Goal: Task Accomplishment & Management: Use online tool/utility

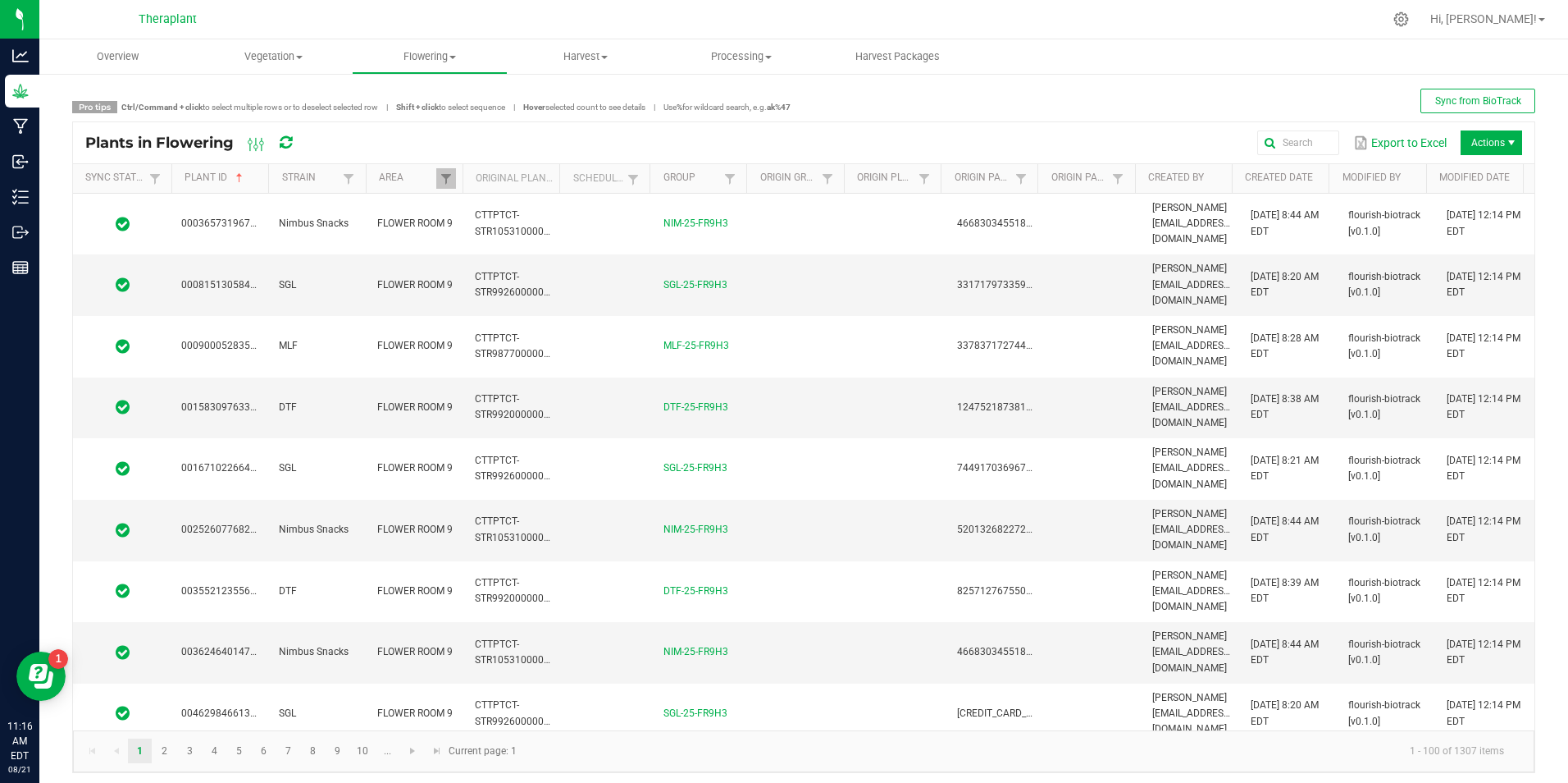
scroll to position [4010, 0]
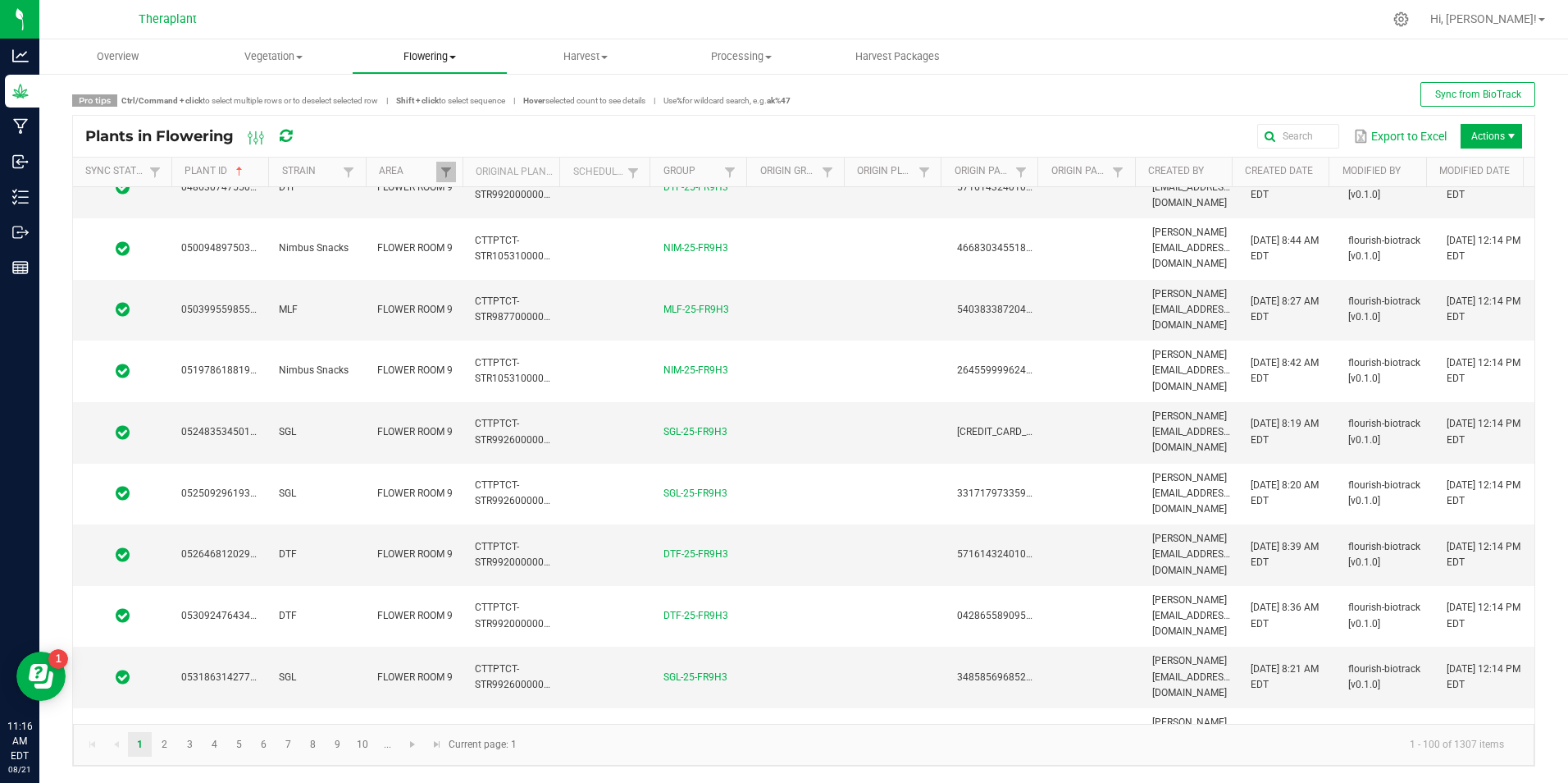
click at [416, 56] on span "Flowering" at bounding box center [430, 56] width 154 height 15
click at [453, 119] on span "Flowering groups" at bounding box center [419, 118] width 136 height 14
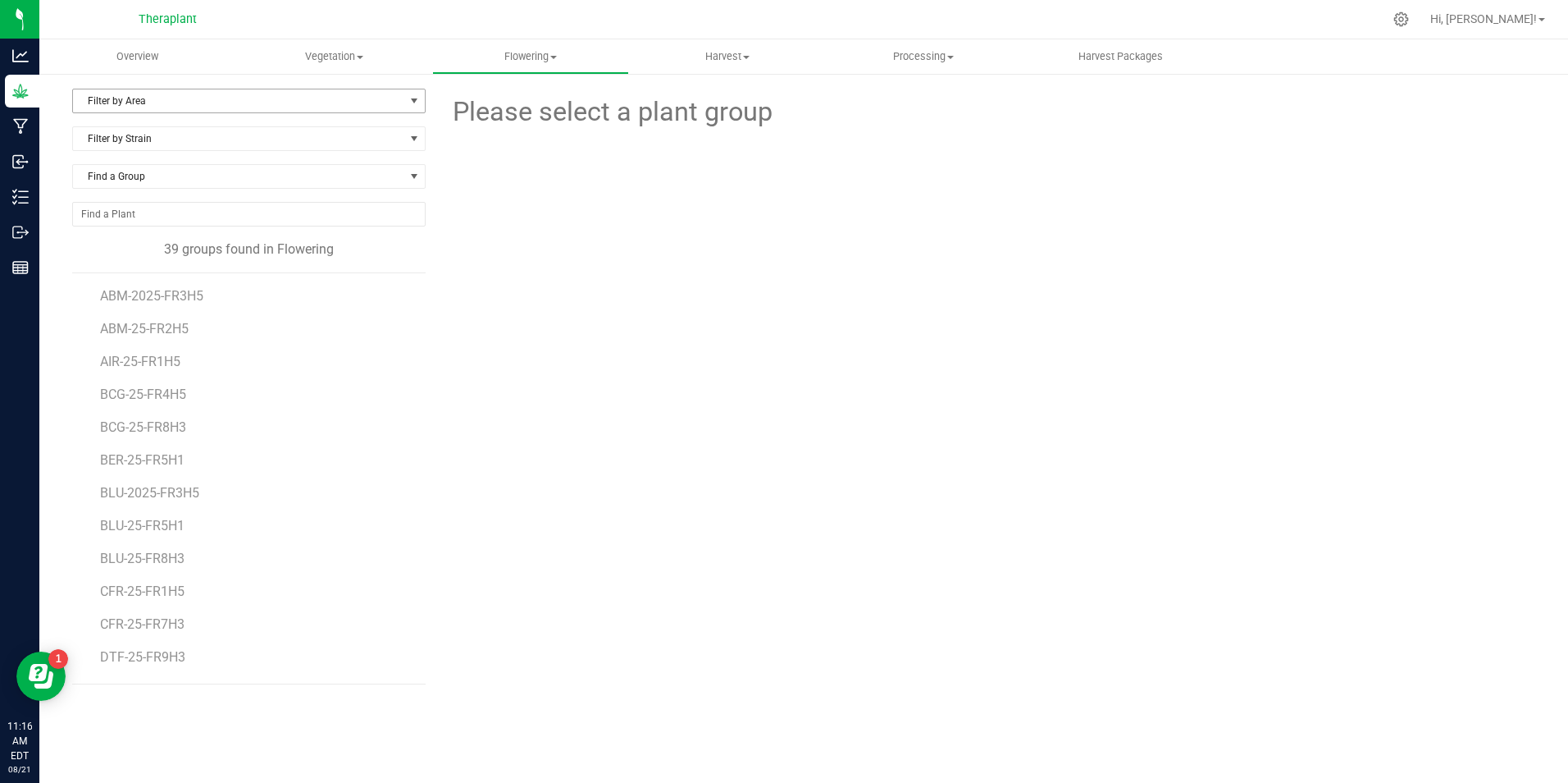
click at [209, 111] on span "Filter by Area" at bounding box center [238, 100] width 331 height 23
click at [137, 155] on li "FLOWER ROOM 1" at bounding box center [249, 153] width 352 height 24
click at [300, 569] on div "FLOWER ROOM 1 Filter by Area All FLOWER ROOM 1 FLOWER ROOM 2 FLOWER ROOM 3 FLOW…" at bounding box center [255, 334] width 366 height 492
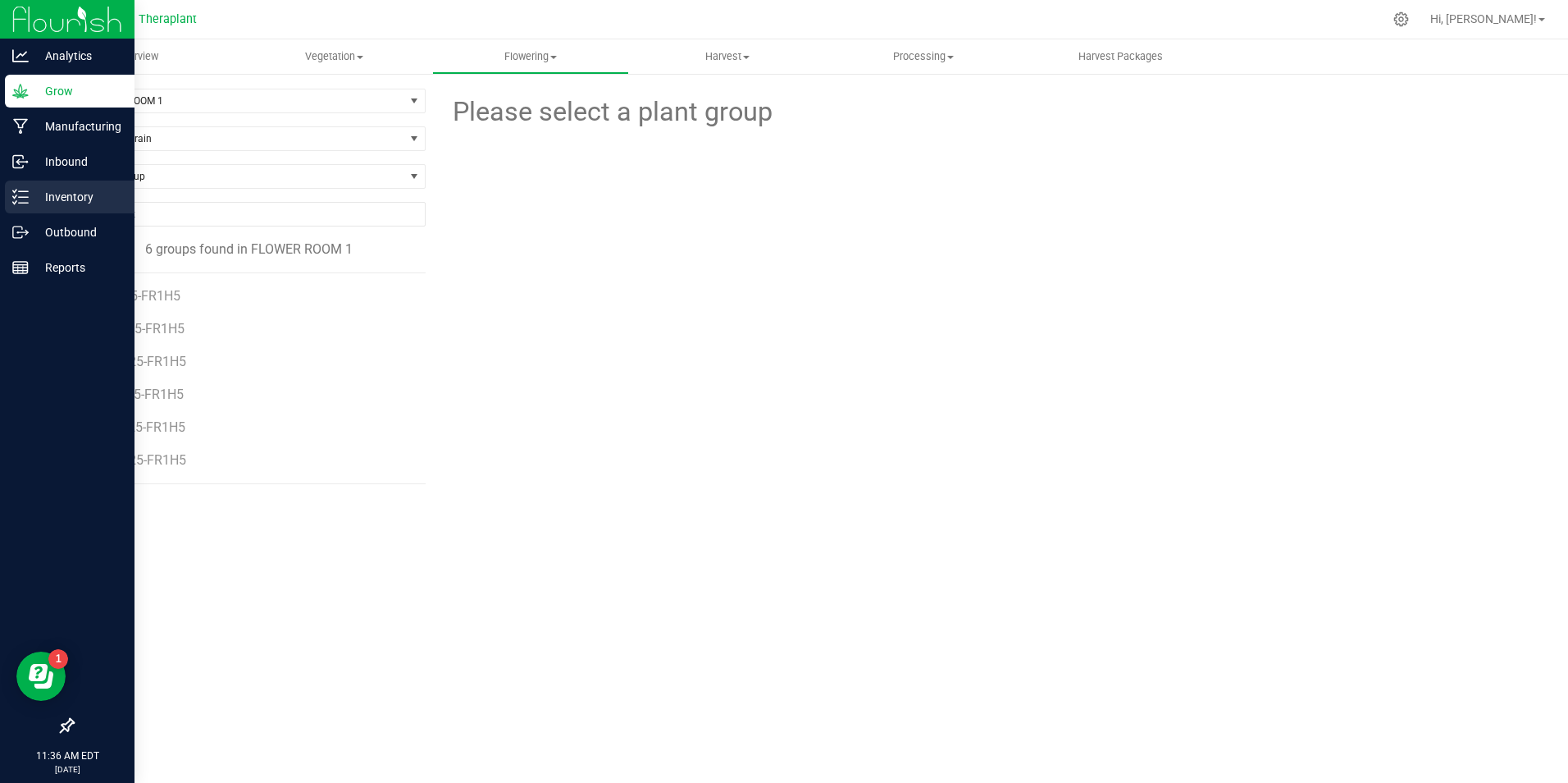
click at [63, 199] on p "Inventory" at bounding box center [78, 196] width 99 height 20
click at [75, 193] on p "Inventory" at bounding box center [78, 196] width 99 height 20
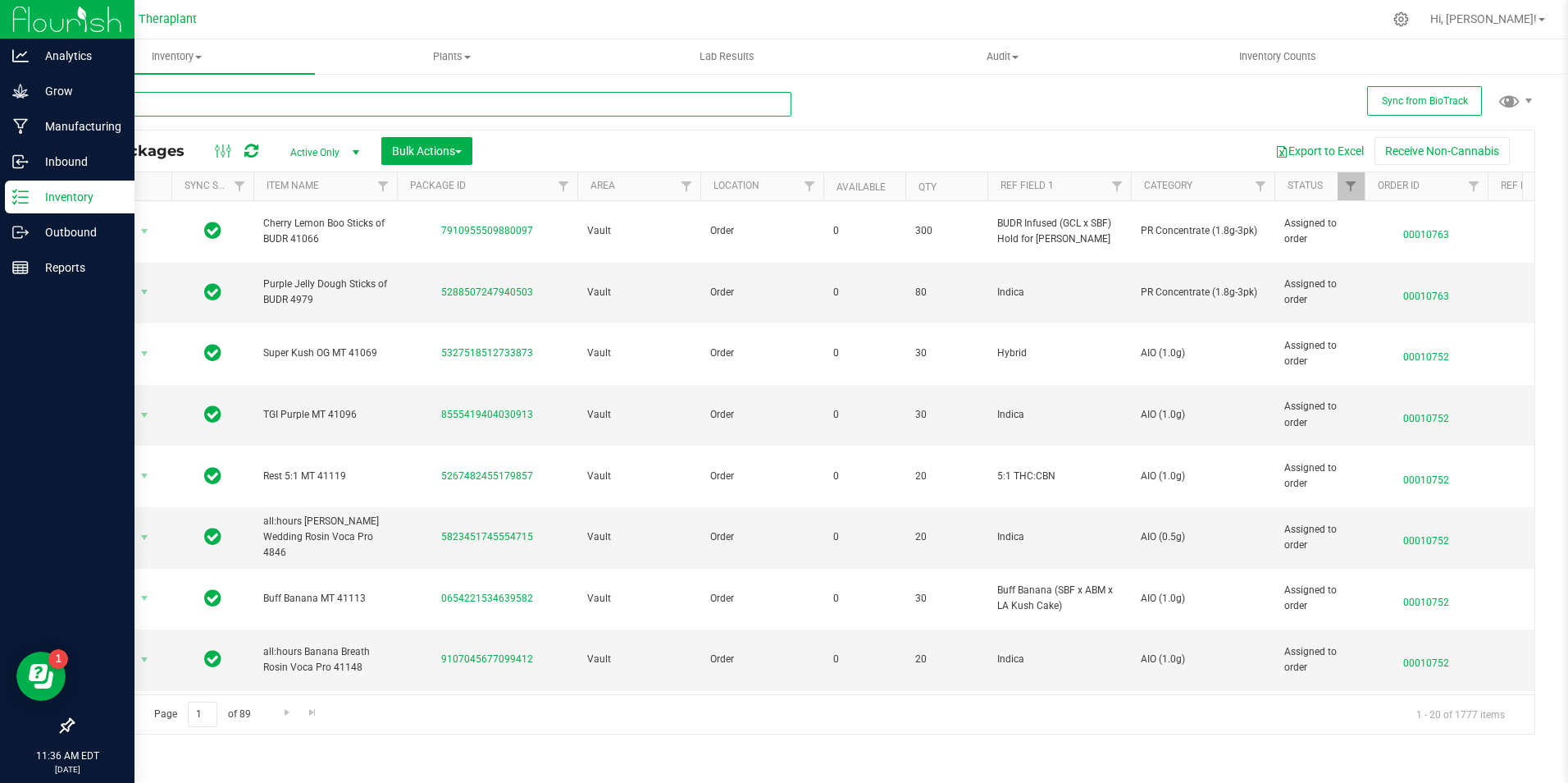
click at [234, 115] on input "text" at bounding box center [432, 104] width 720 height 24
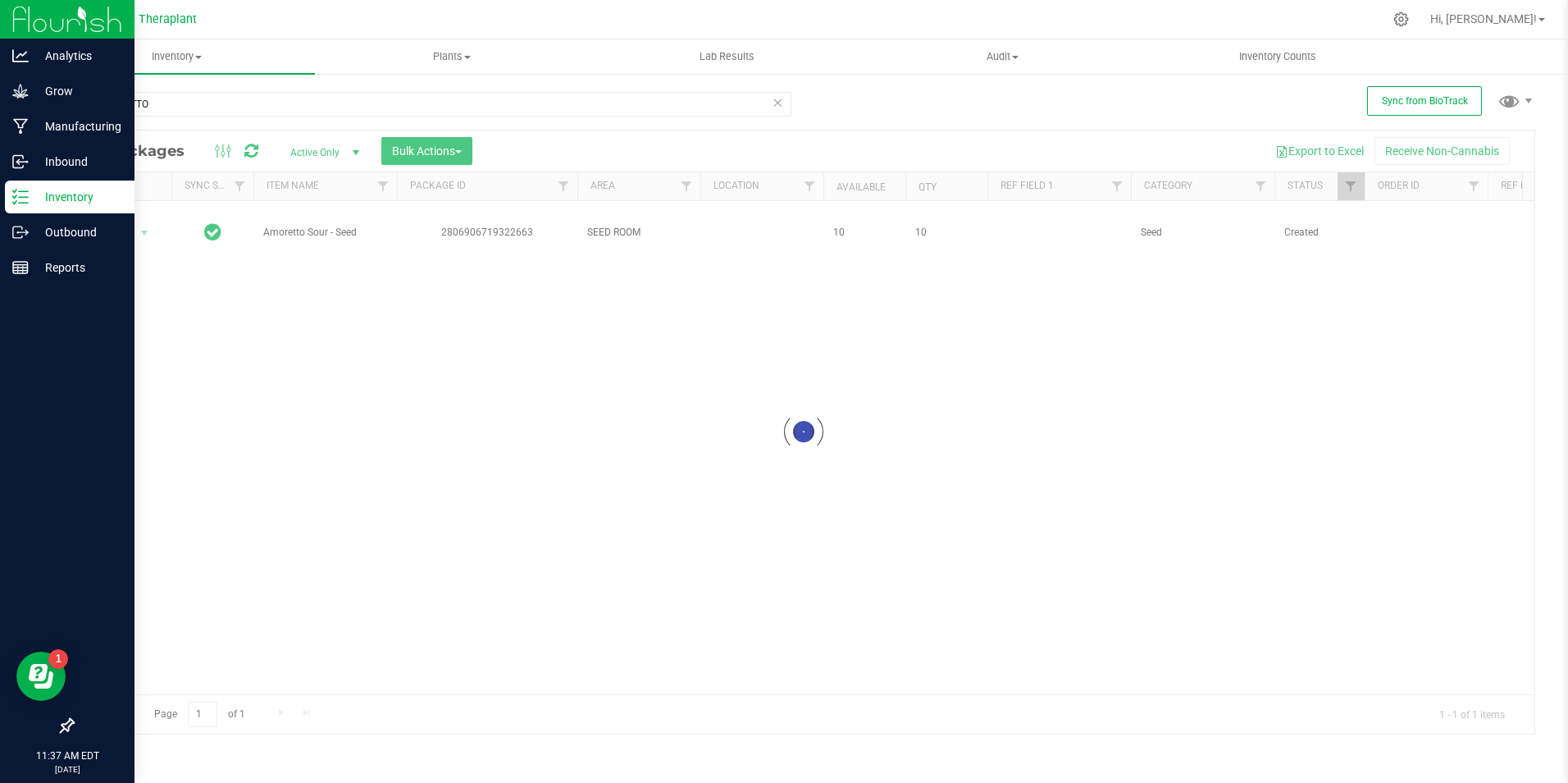
click at [366, 227] on div at bounding box center [804, 432] width 1462 height 604
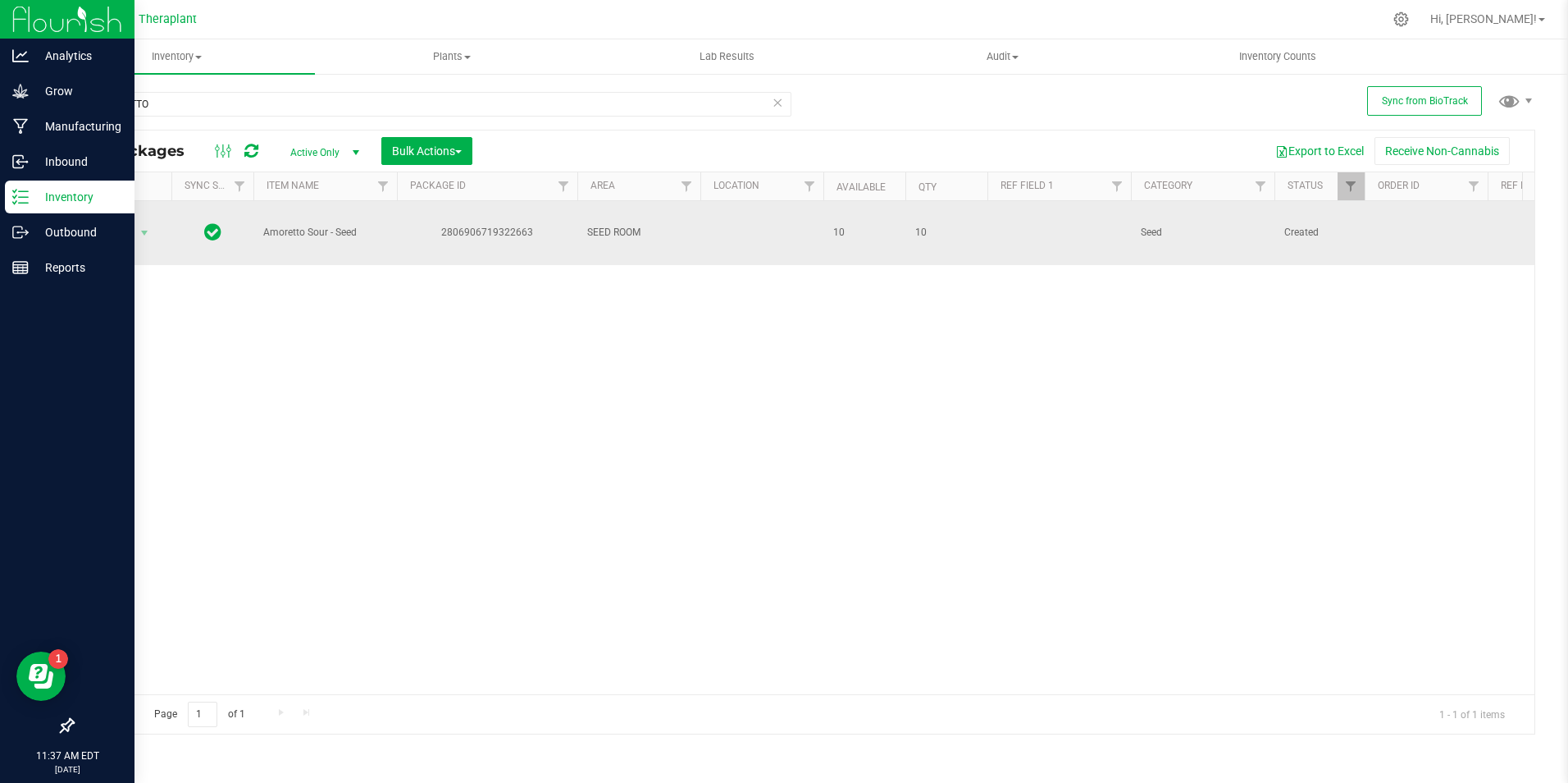
click at [156, 235] on div "Action Action Adjust qty Create package Create plants Edit attributes Global in…" at bounding box center [122, 233] width 79 height 23
click at [145, 232] on span "select" at bounding box center [145, 233] width 13 height 13
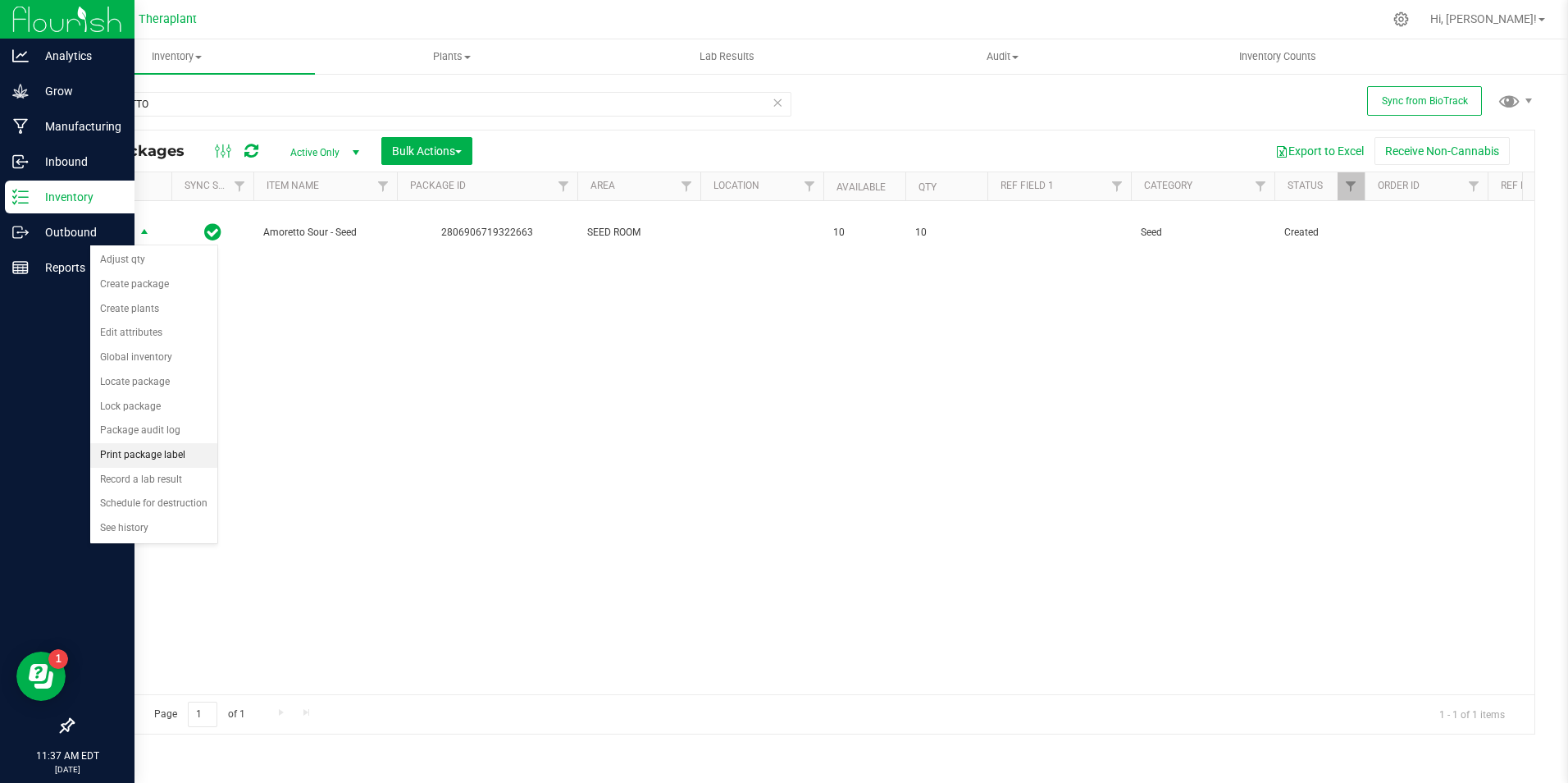
click at [181, 455] on li "Print package label" at bounding box center [153, 455] width 127 height 24
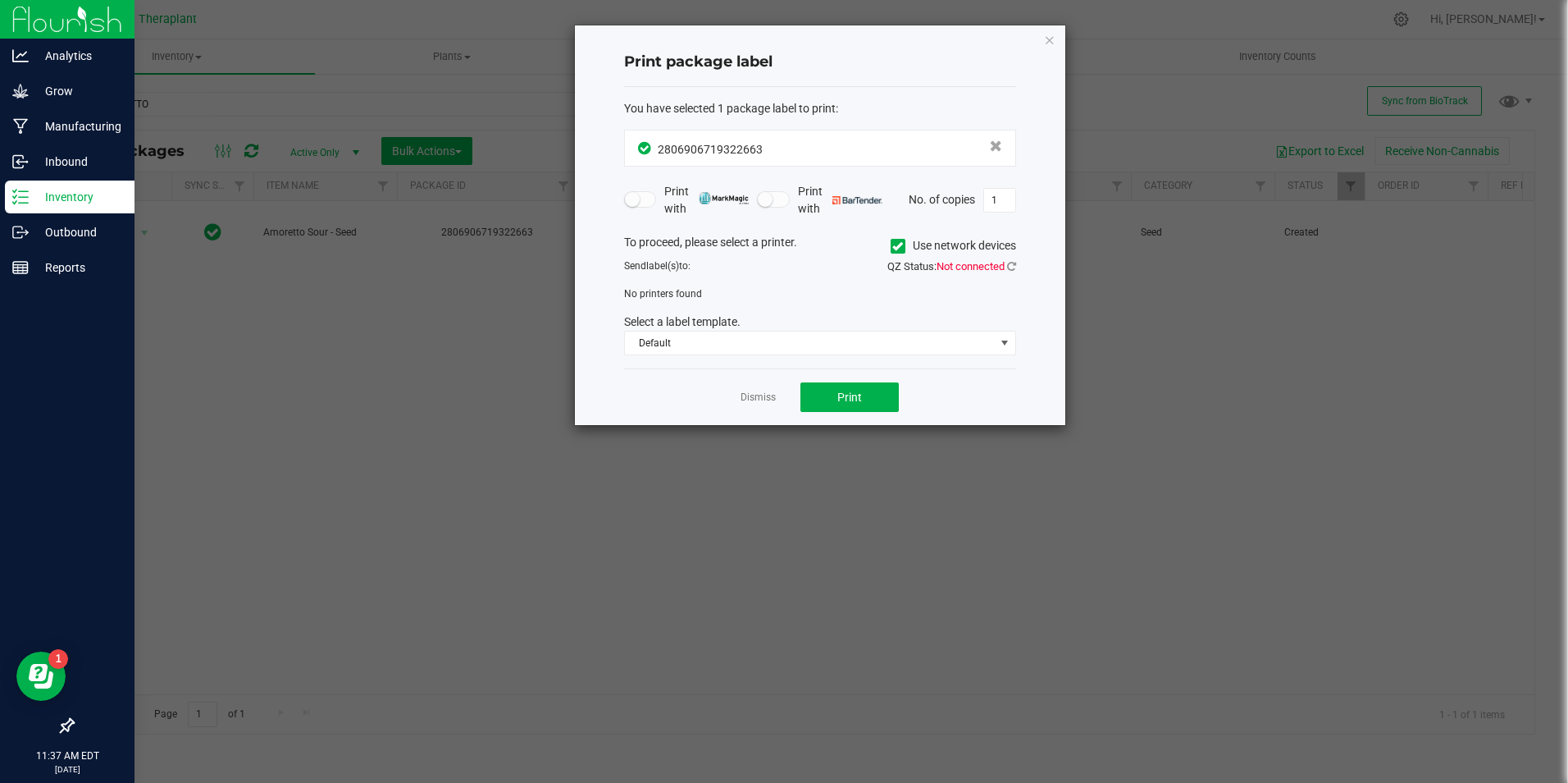
click at [896, 246] on icon at bounding box center [897, 246] width 10 height 0
click at [0, 0] on input "Use network devices" at bounding box center [0, 0] width 0 height 0
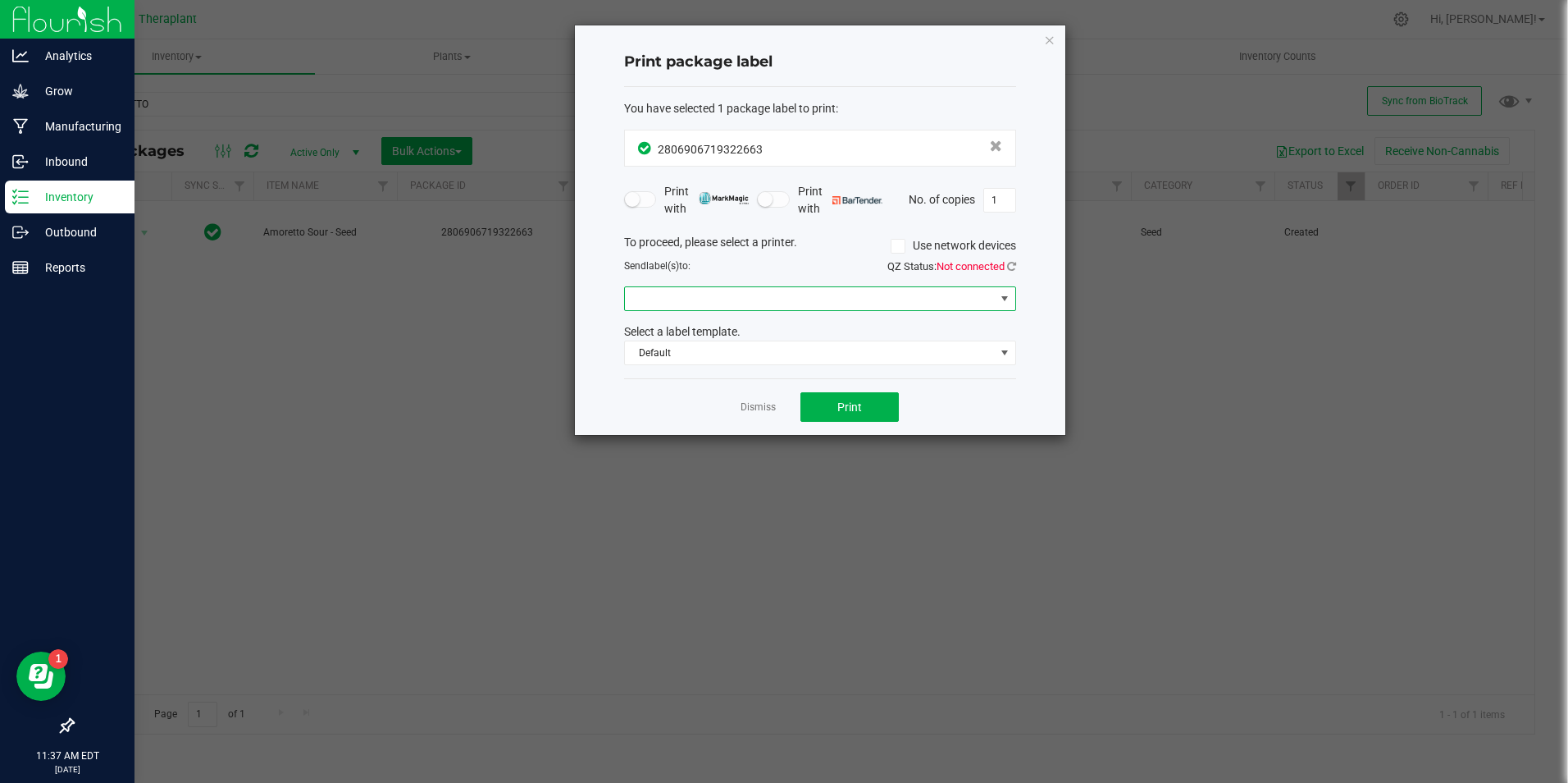
click at [734, 296] on span at bounding box center [810, 299] width 370 height 23
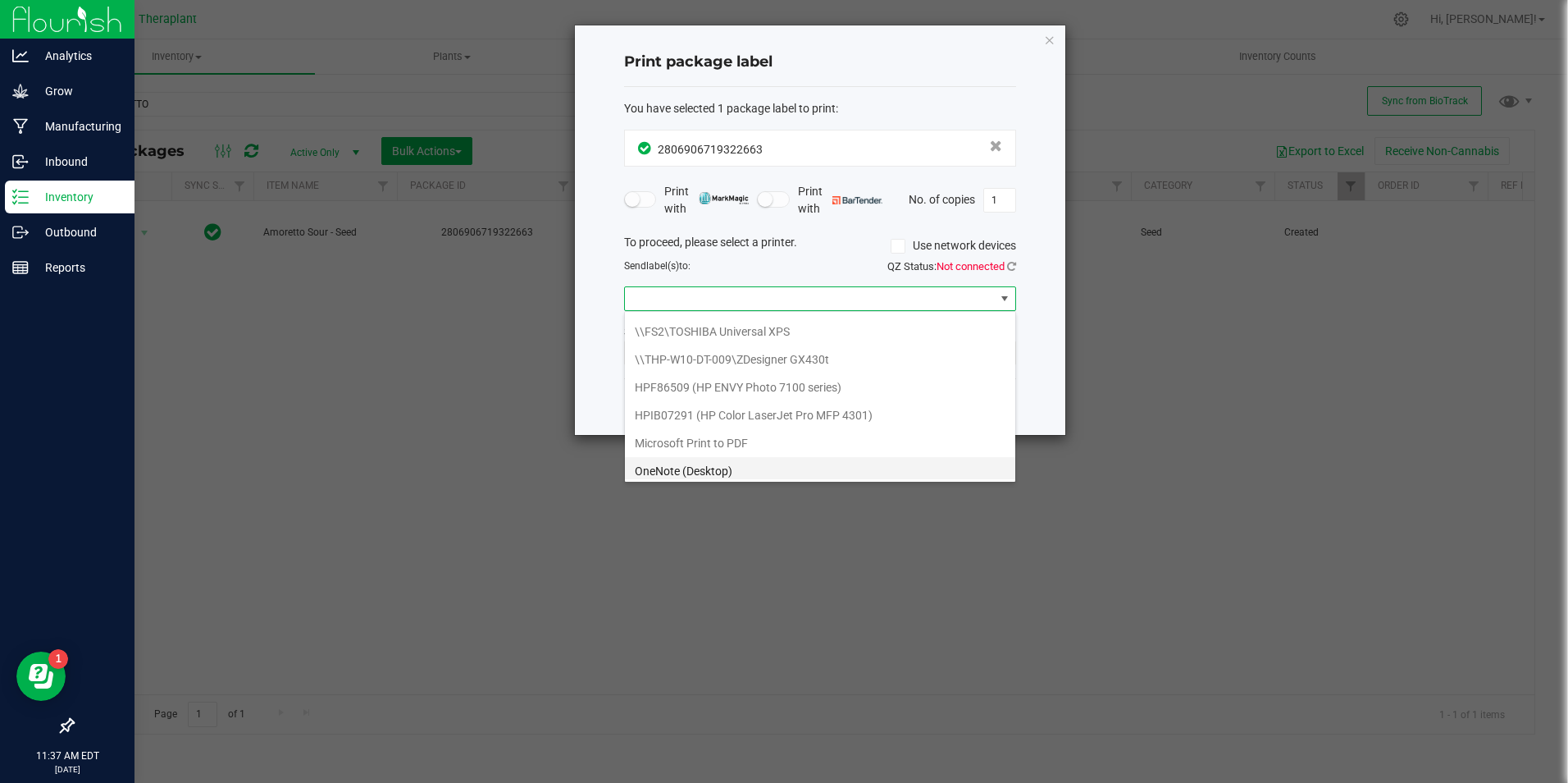
scroll to position [115, 0]
click at [761, 460] on GX430t "ZDesigner GX430t" at bounding box center [820, 466] width 390 height 28
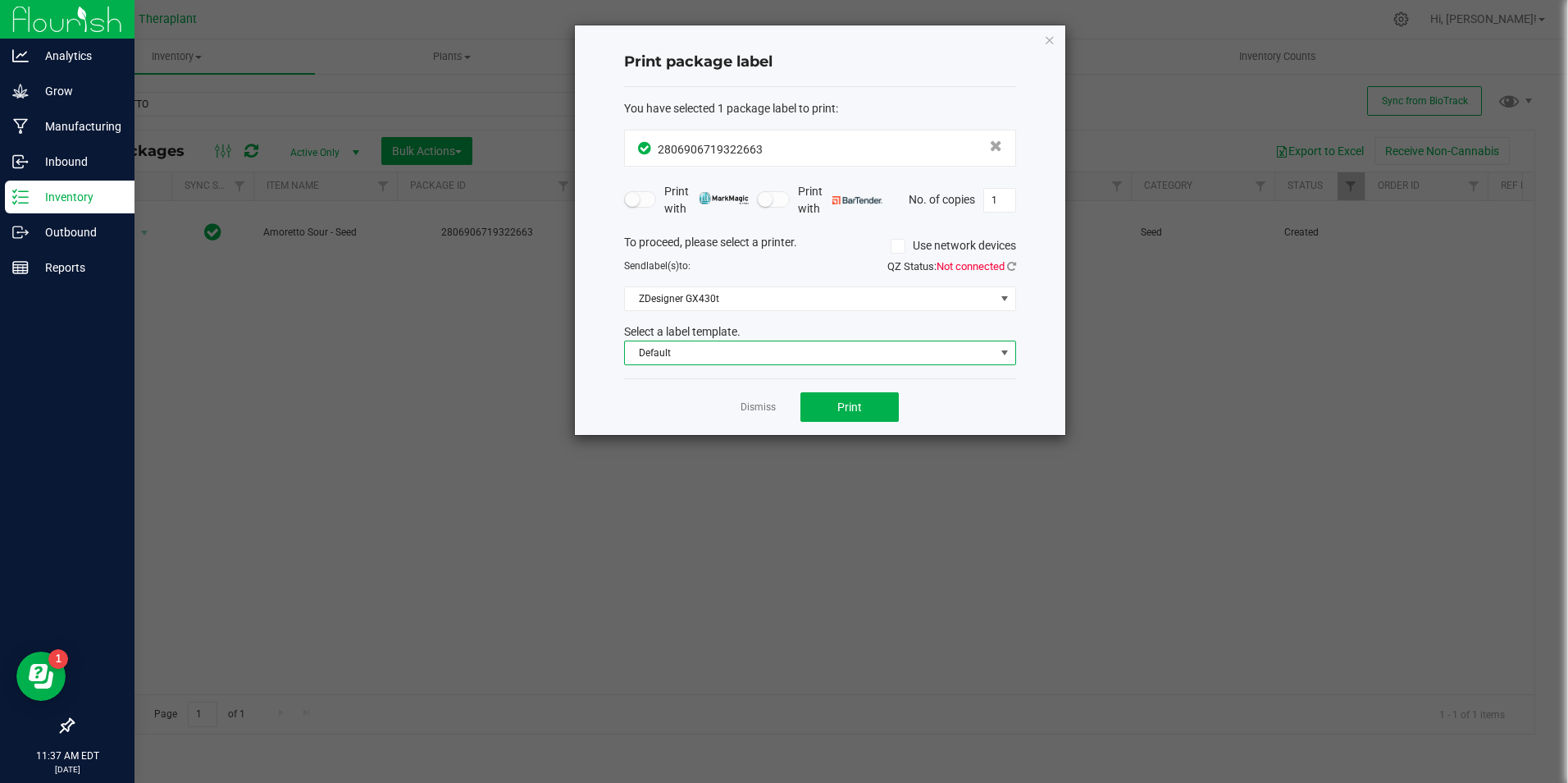
click at [745, 347] on span "Default" at bounding box center [810, 353] width 370 height 23
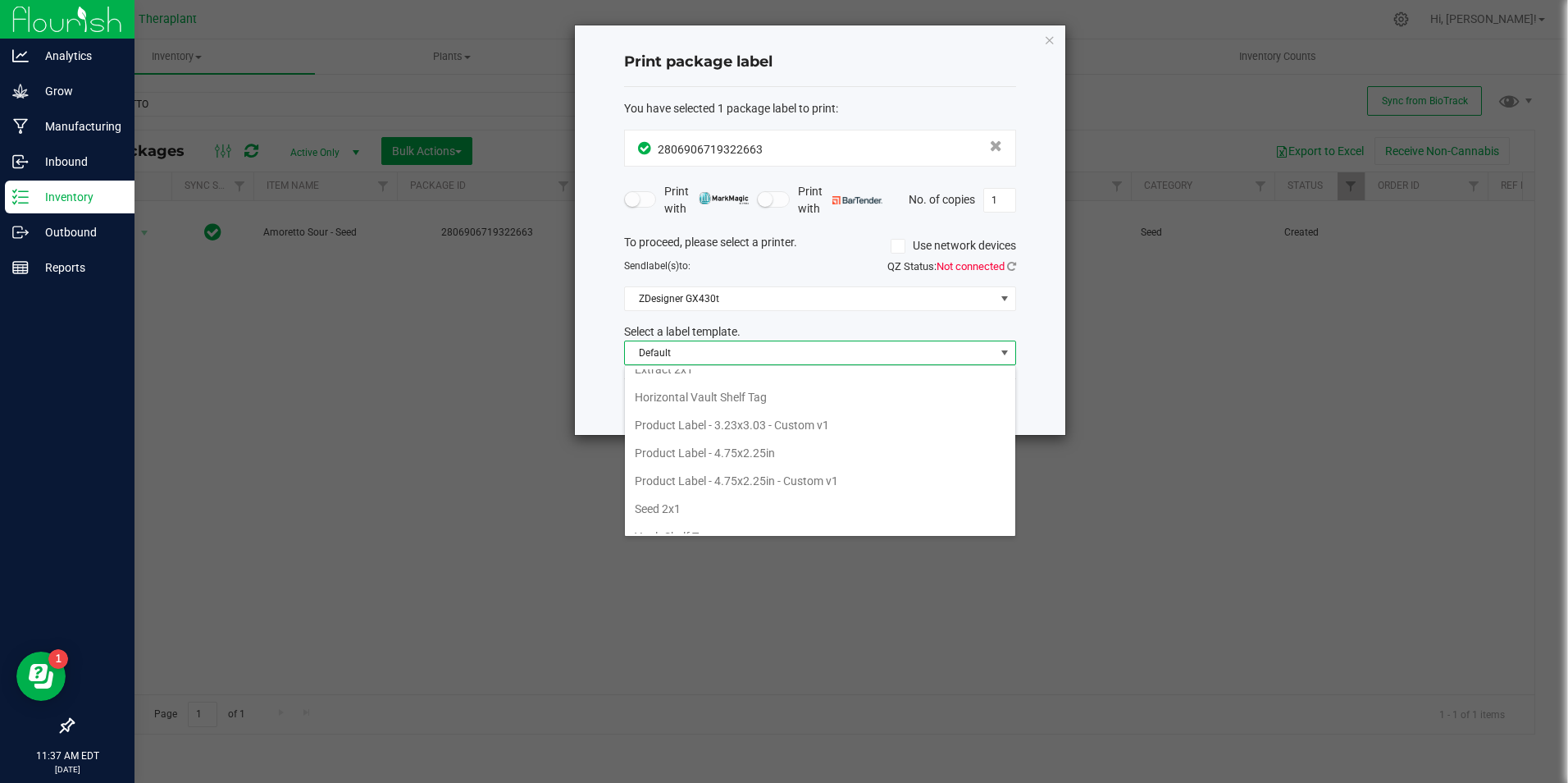
scroll to position [226, 0]
click at [719, 487] on li "Seed 2x1" at bounding box center [820, 492] width 390 height 28
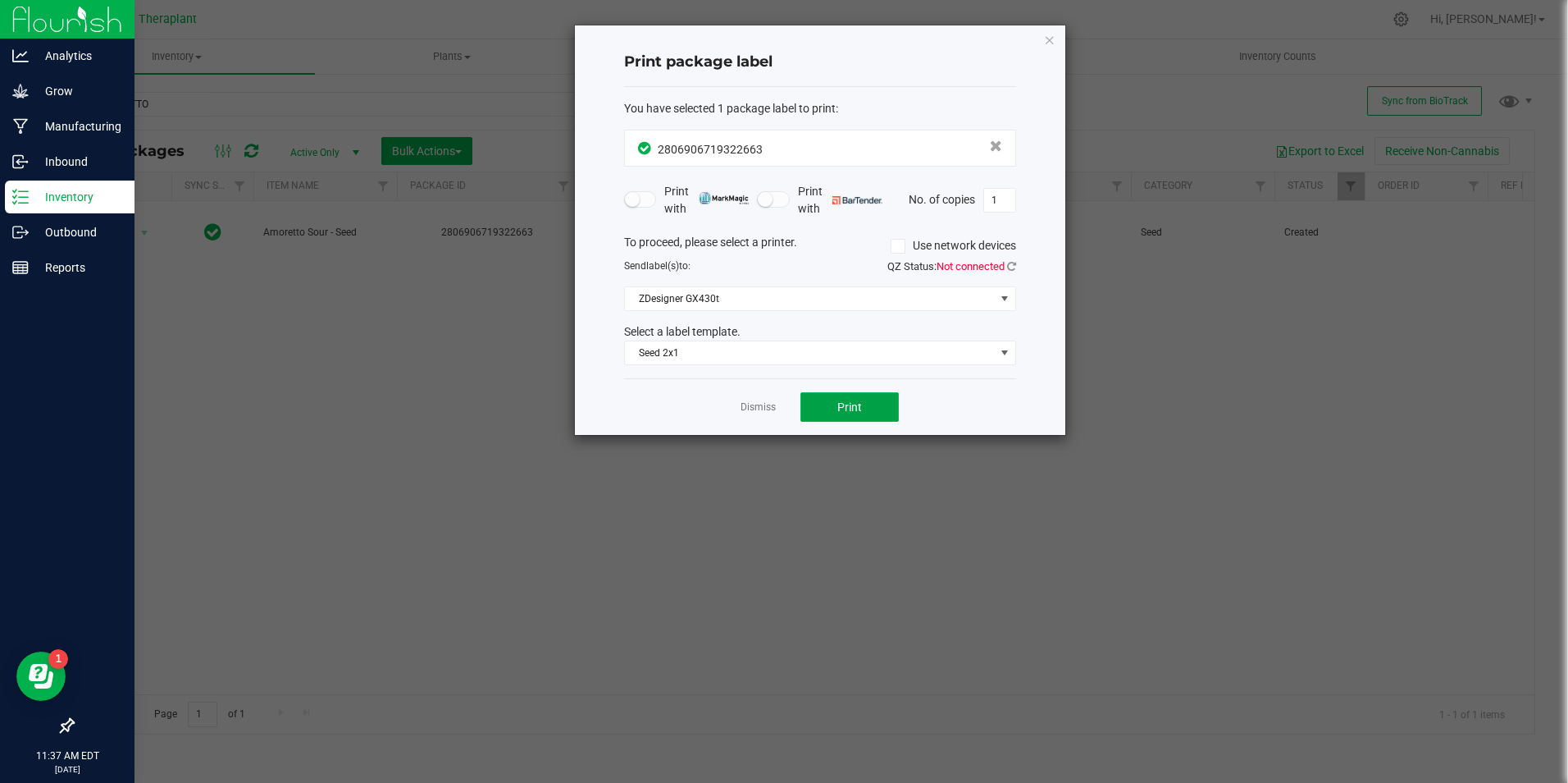
click at [845, 395] on button "Print" at bounding box center [849, 407] width 99 height 29
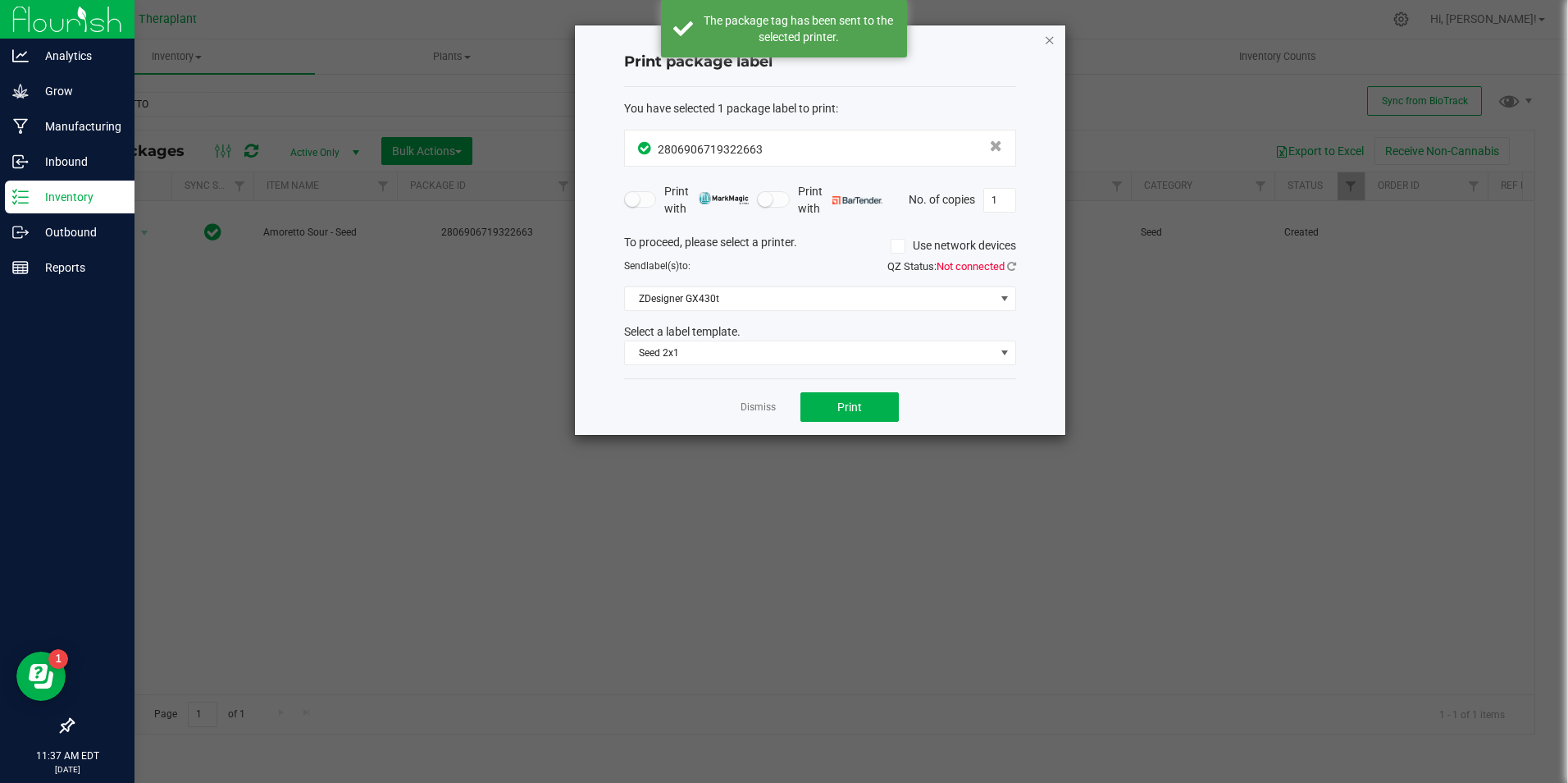
click at [1050, 42] on icon "button" at bounding box center [1050, 38] width 11 height 20
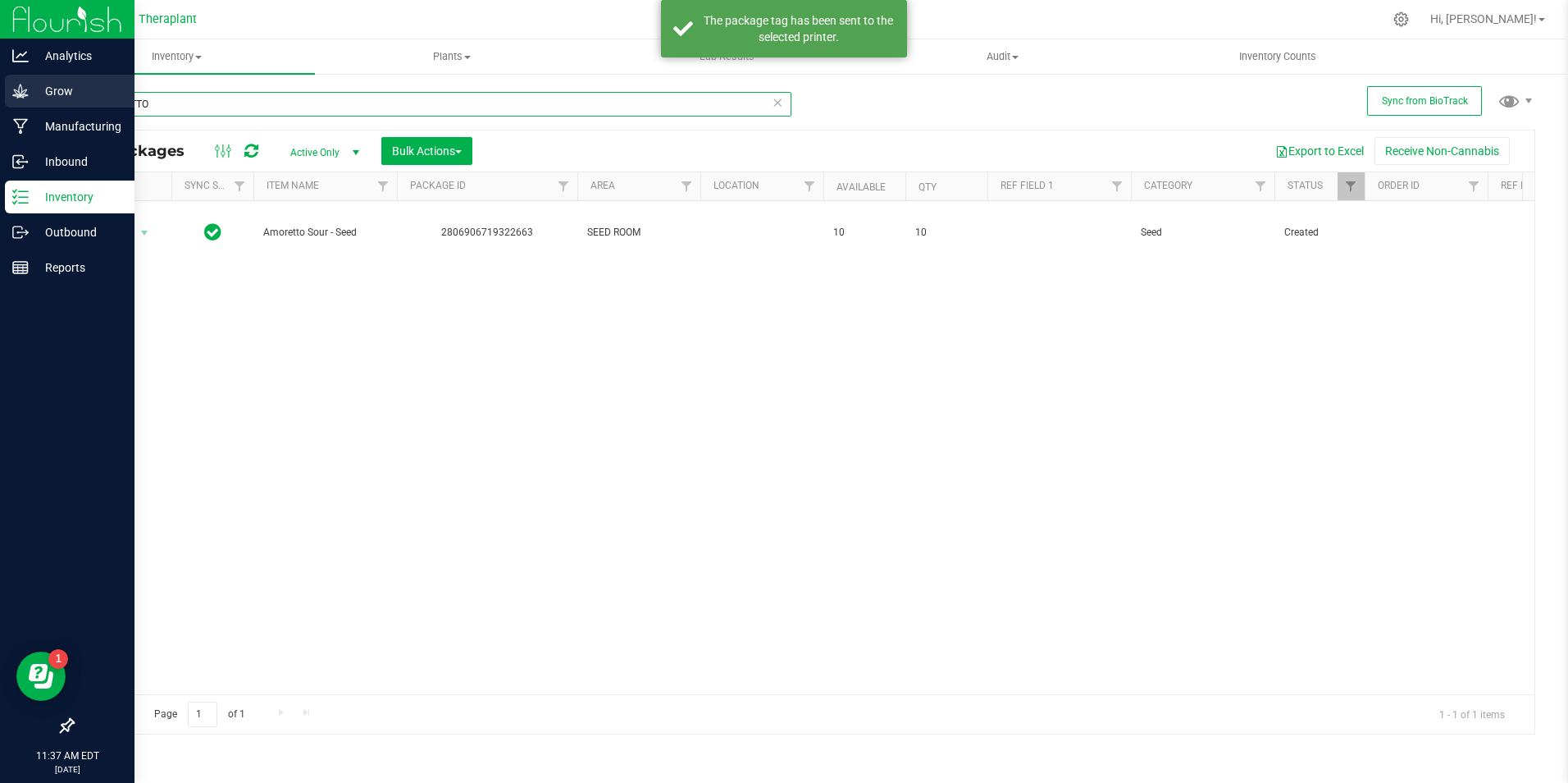
drag, startPoint x: 175, startPoint y: 96, endPoint x: 25, endPoint y: 92, distance: 150.1
click at [25, 92] on div "Analytics Grow Manufacturing Inbound Inventory Outbound Reports 11:37 AM EDT [D…" at bounding box center [784, 392] width 1568 height 783
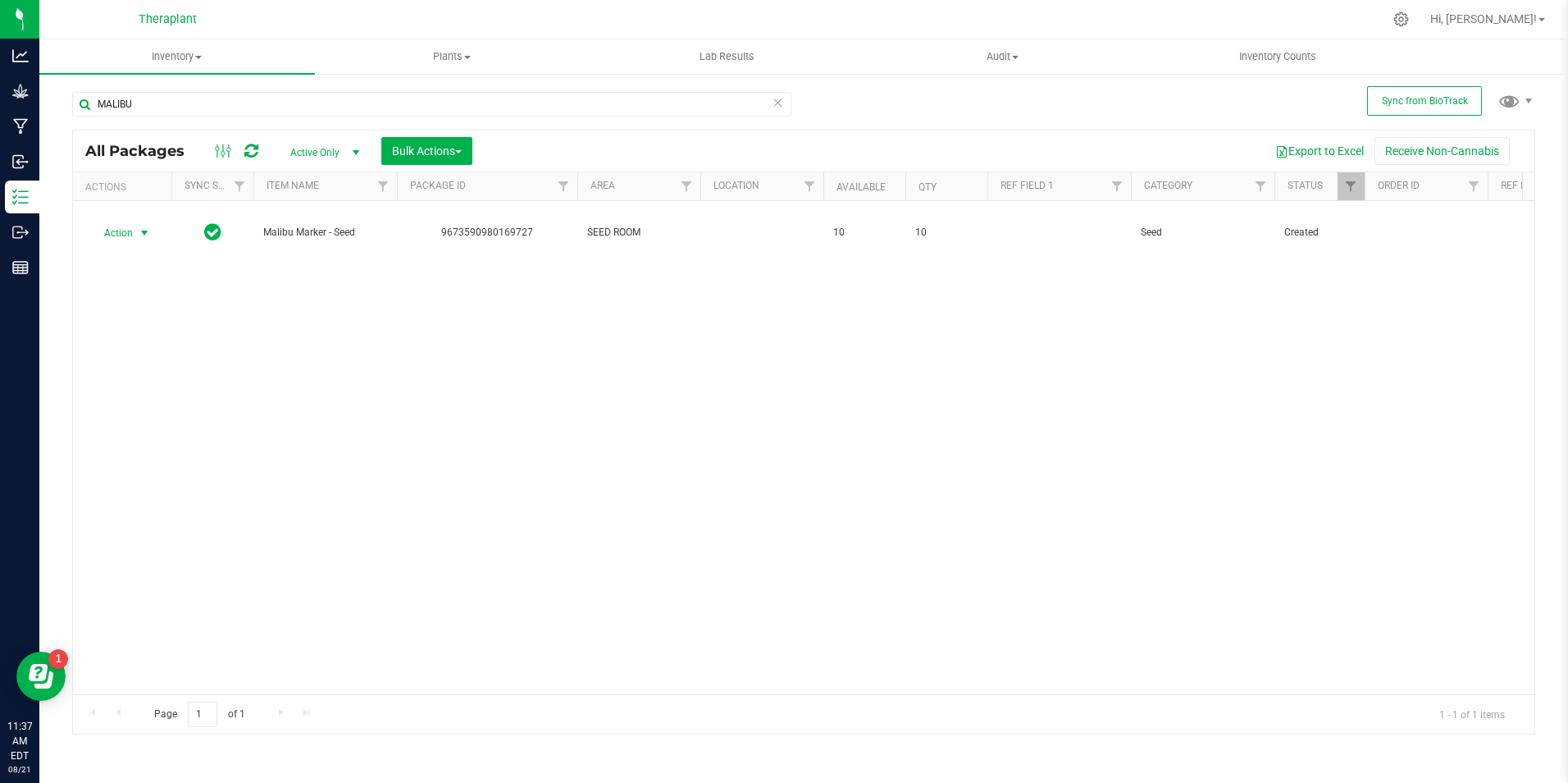
click at [145, 233] on span "select" at bounding box center [145, 233] width 13 height 13
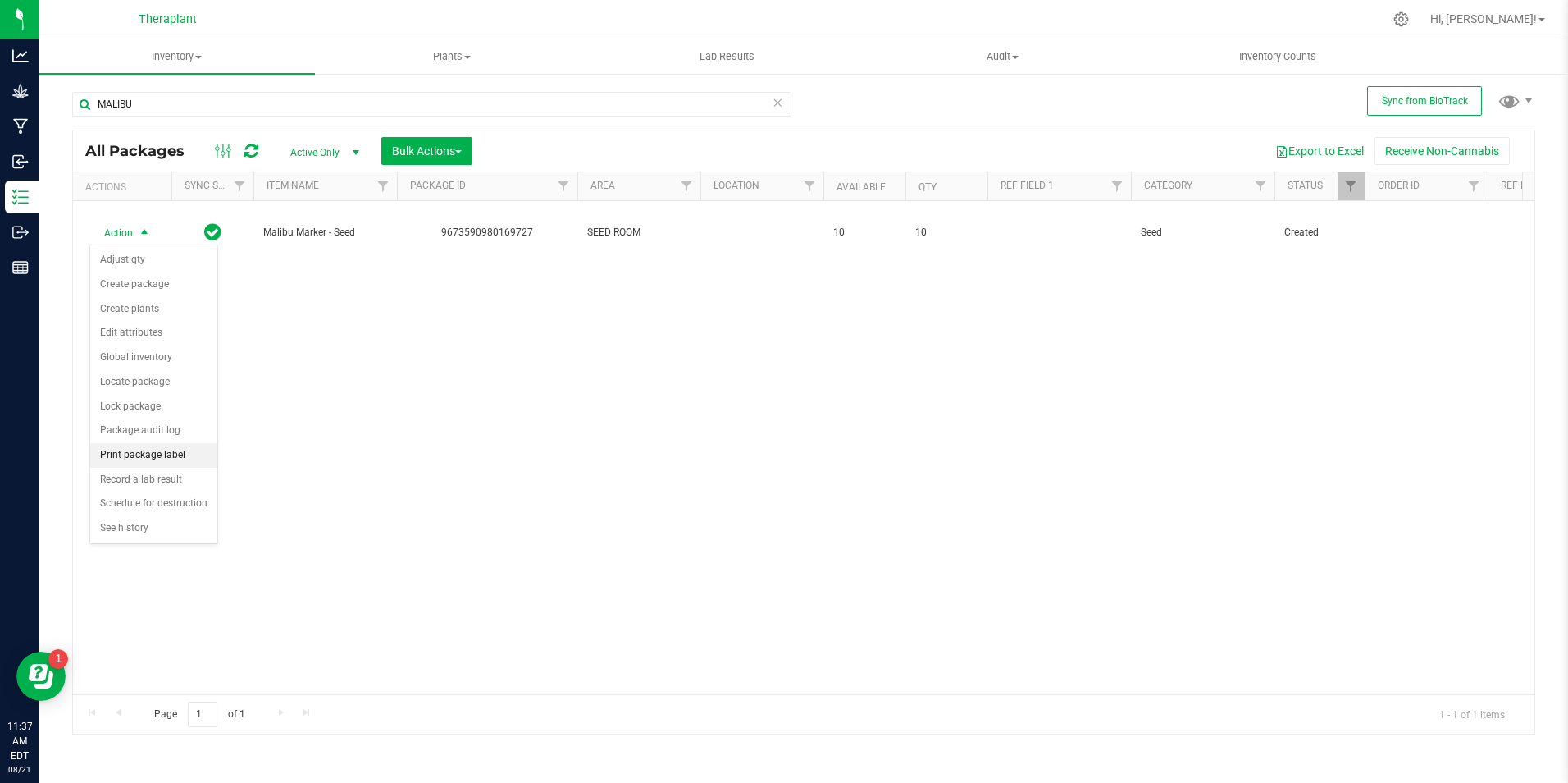
click at [152, 453] on li "Print package label" at bounding box center [153, 455] width 127 height 24
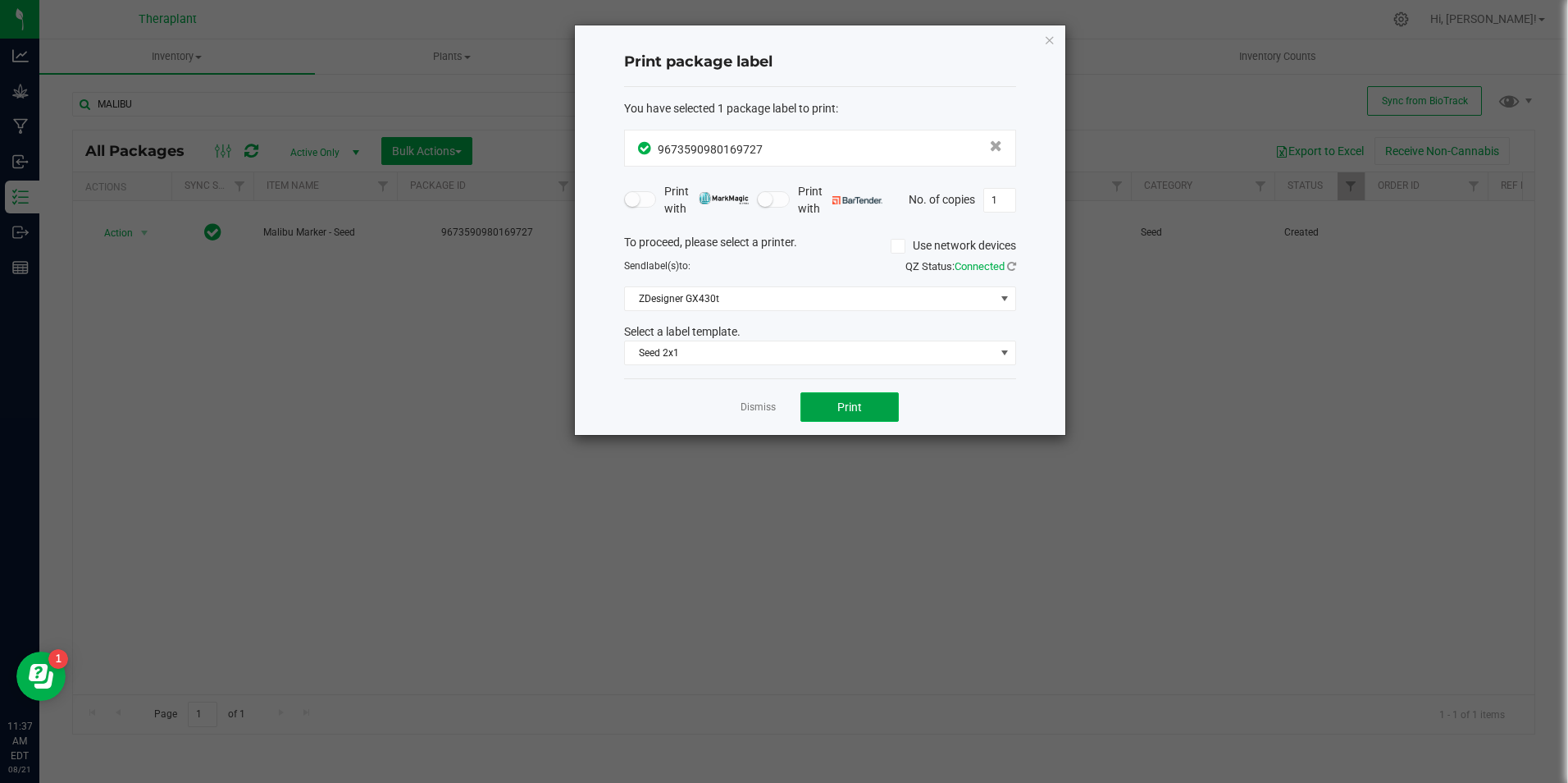
click at [845, 410] on span "Print" at bounding box center [850, 407] width 24 height 13
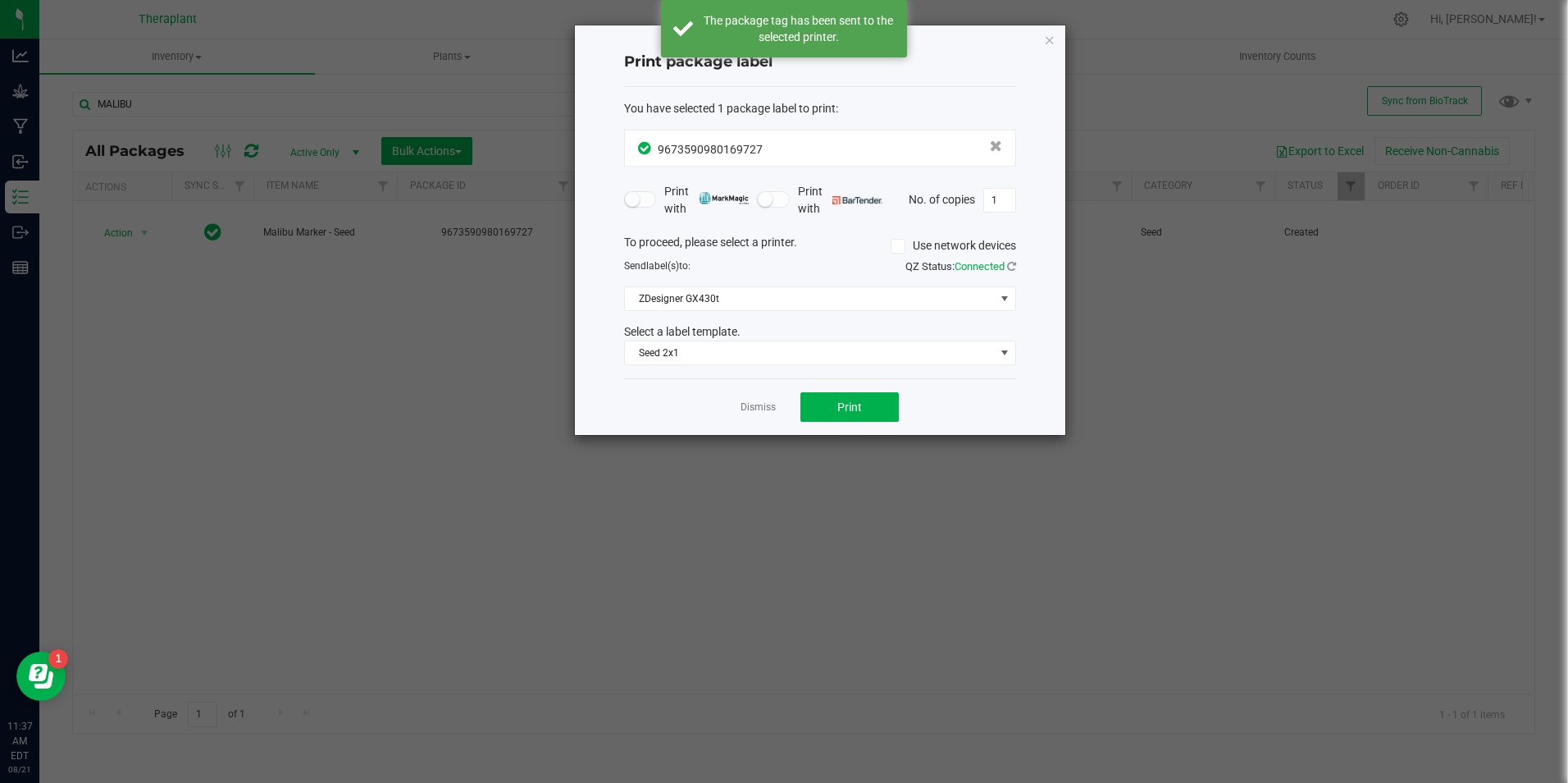
click at [153, 102] on ngb-modal-window "Print package label You have selected 1 package label to print : 96735909801697…" at bounding box center [790, 392] width 1580 height 783
click at [1054, 38] on icon "button" at bounding box center [1050, 38] width 11 height 20
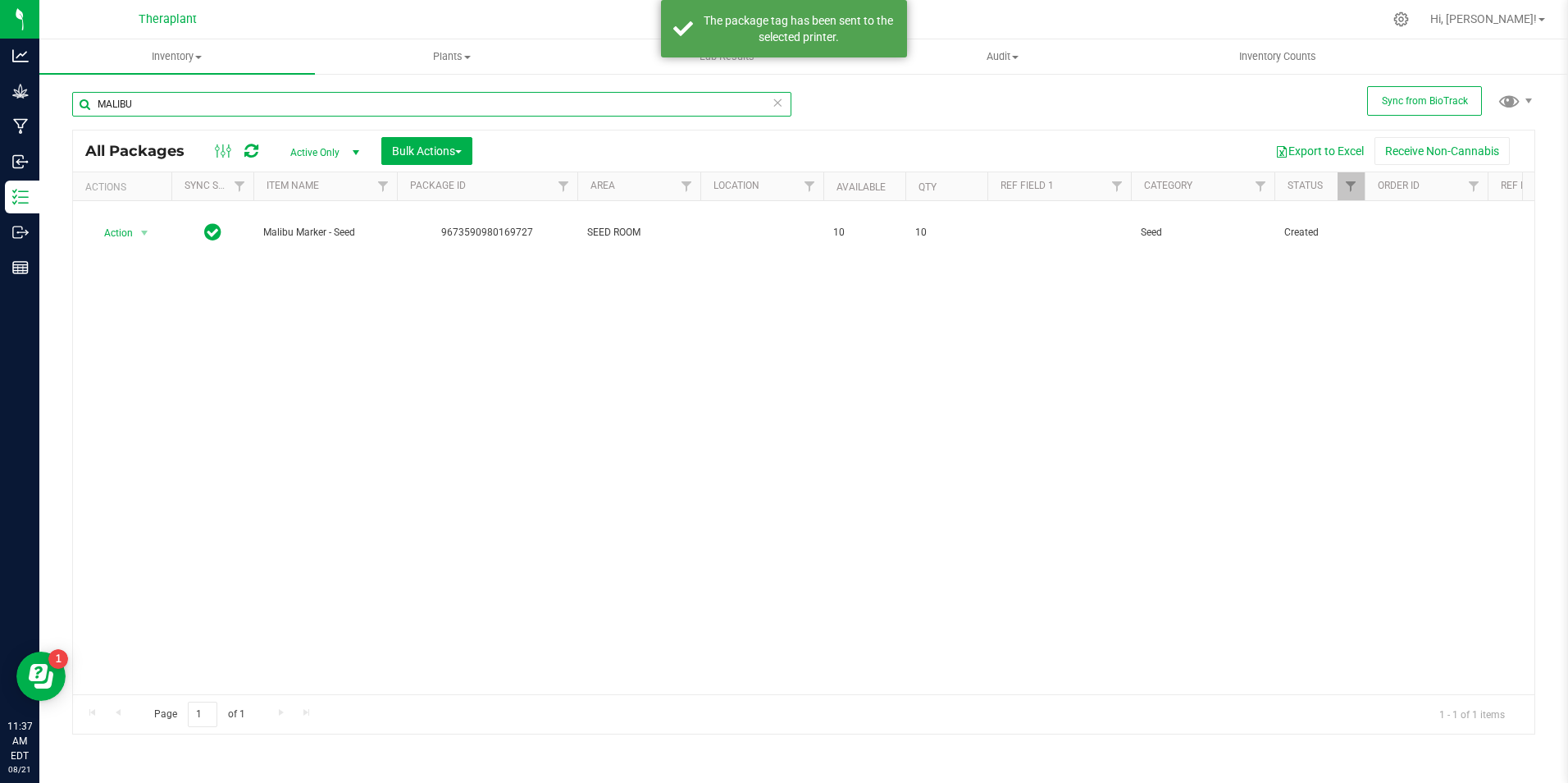
drag, startPoint x: 140, startPoint y: 105, endPoint x: 60, endPoint y: 98, distance: 80.3
click at [60, 98] on div "Sync from BioTrack [GEOGRAPHIC_DATA] All Packages Active Only Active Only Lab S…" at bounding box center [803, 322] width 1529 height 500
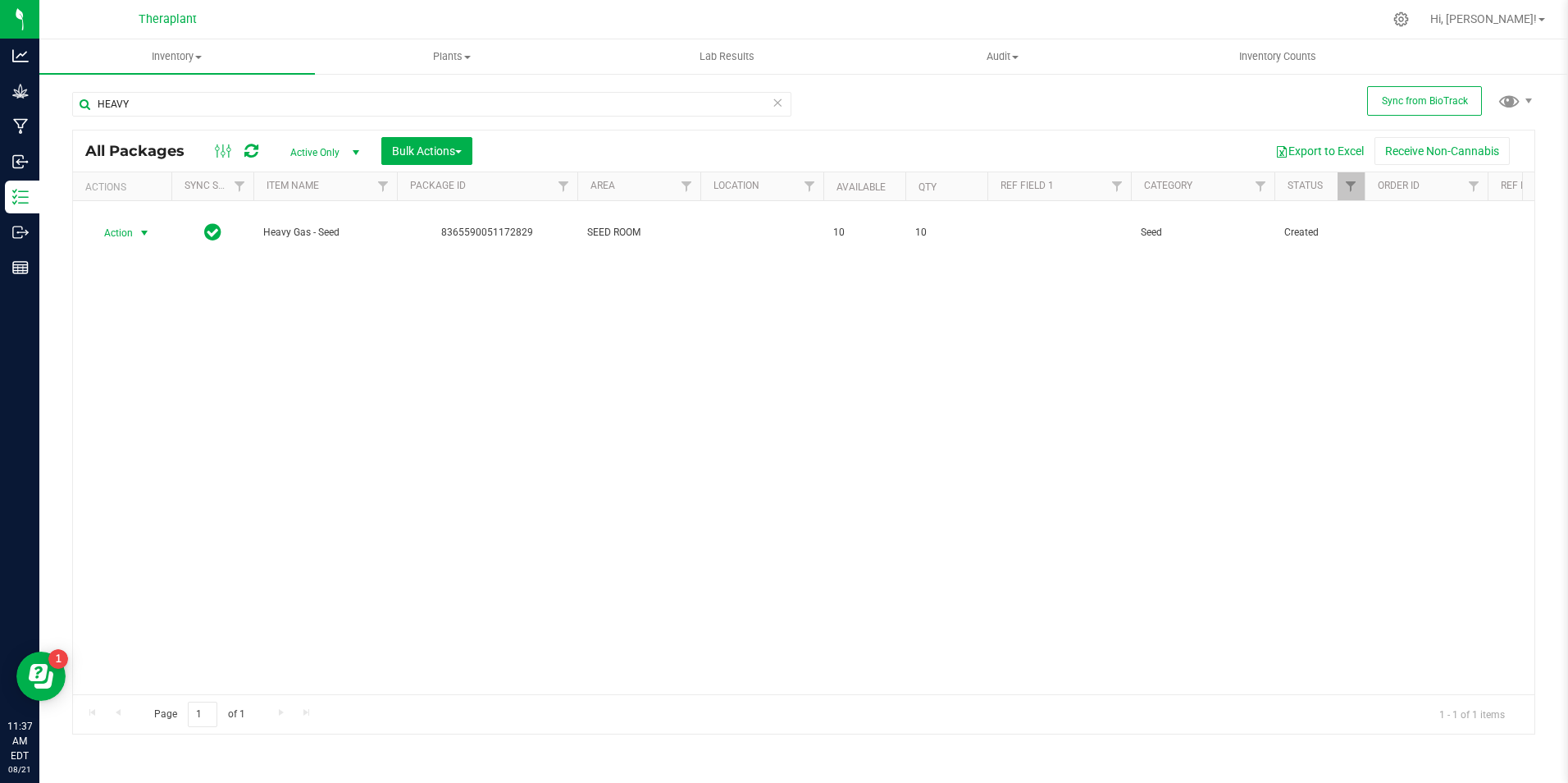
click at [146, 232] on span "select" at bounding box center [145, 233] width 13 height 13
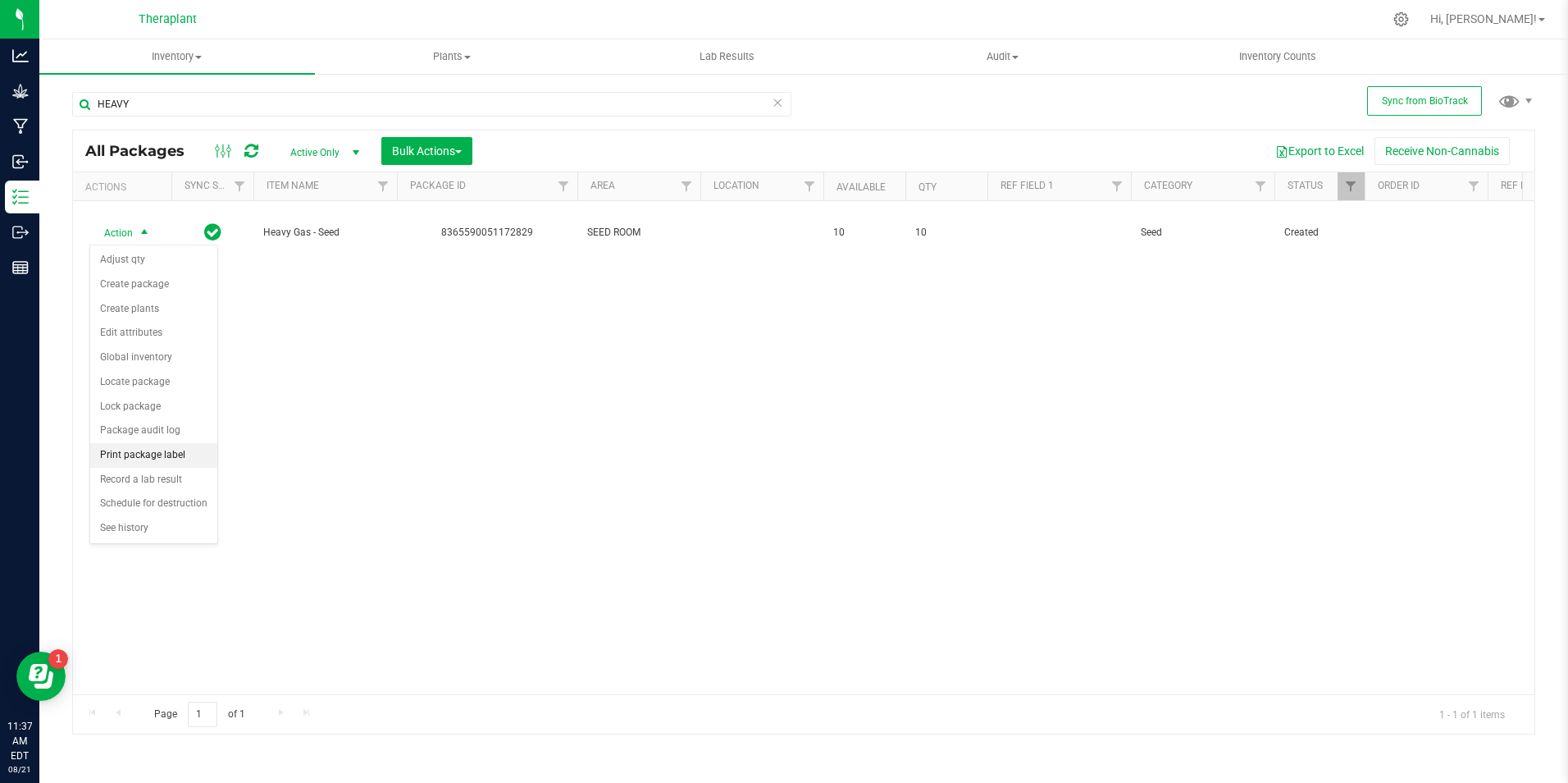
click at [146, 449] on li "Print package label" at bounding box center [153, 455] width 127 height 24
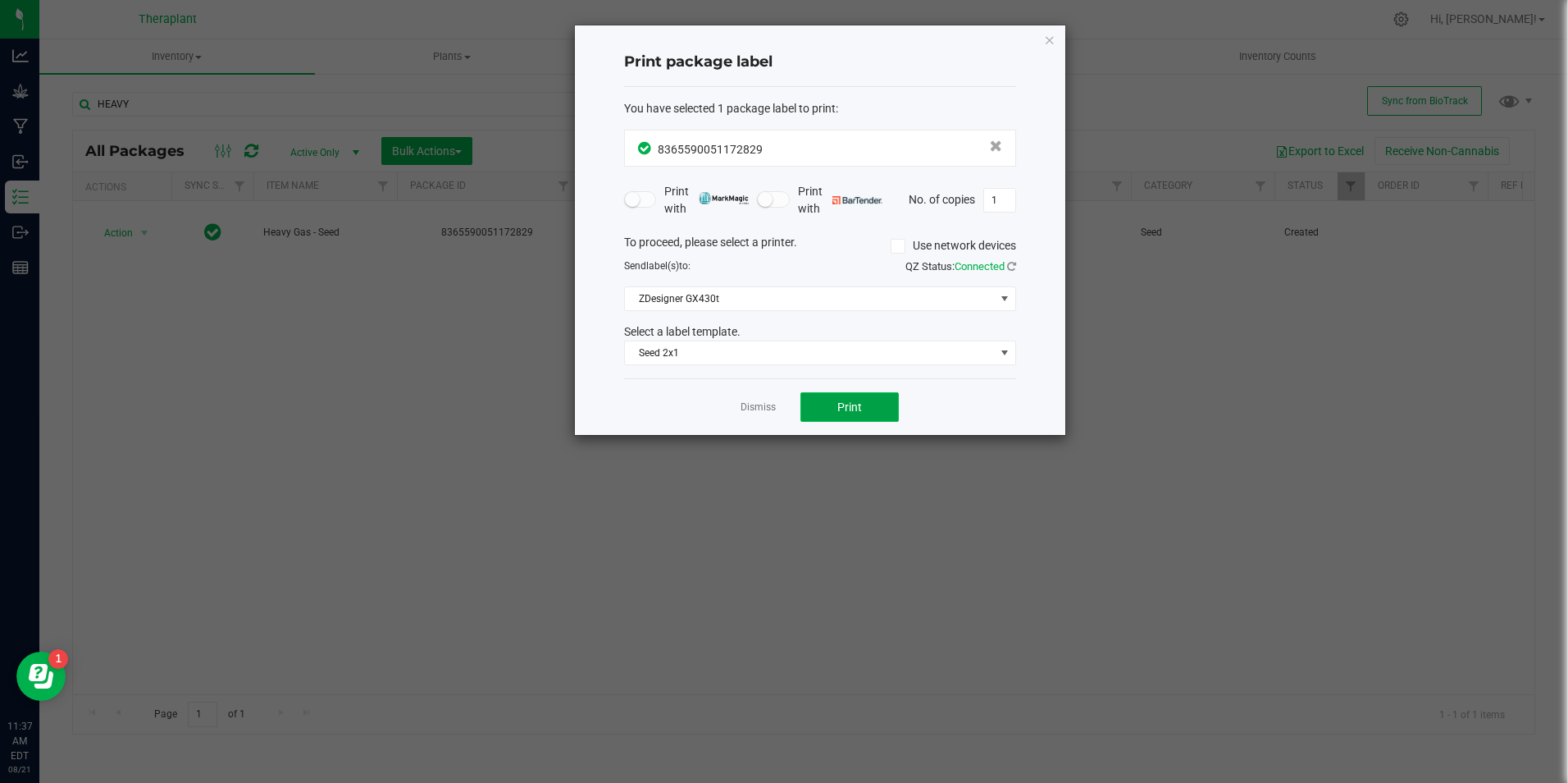
click at [867, 411] on button "Print" at bounding box center [849, 407] width 99 height 29
click at [1052, 43] on icon "button" at bounding box center [1050, 38] width 11 height 20
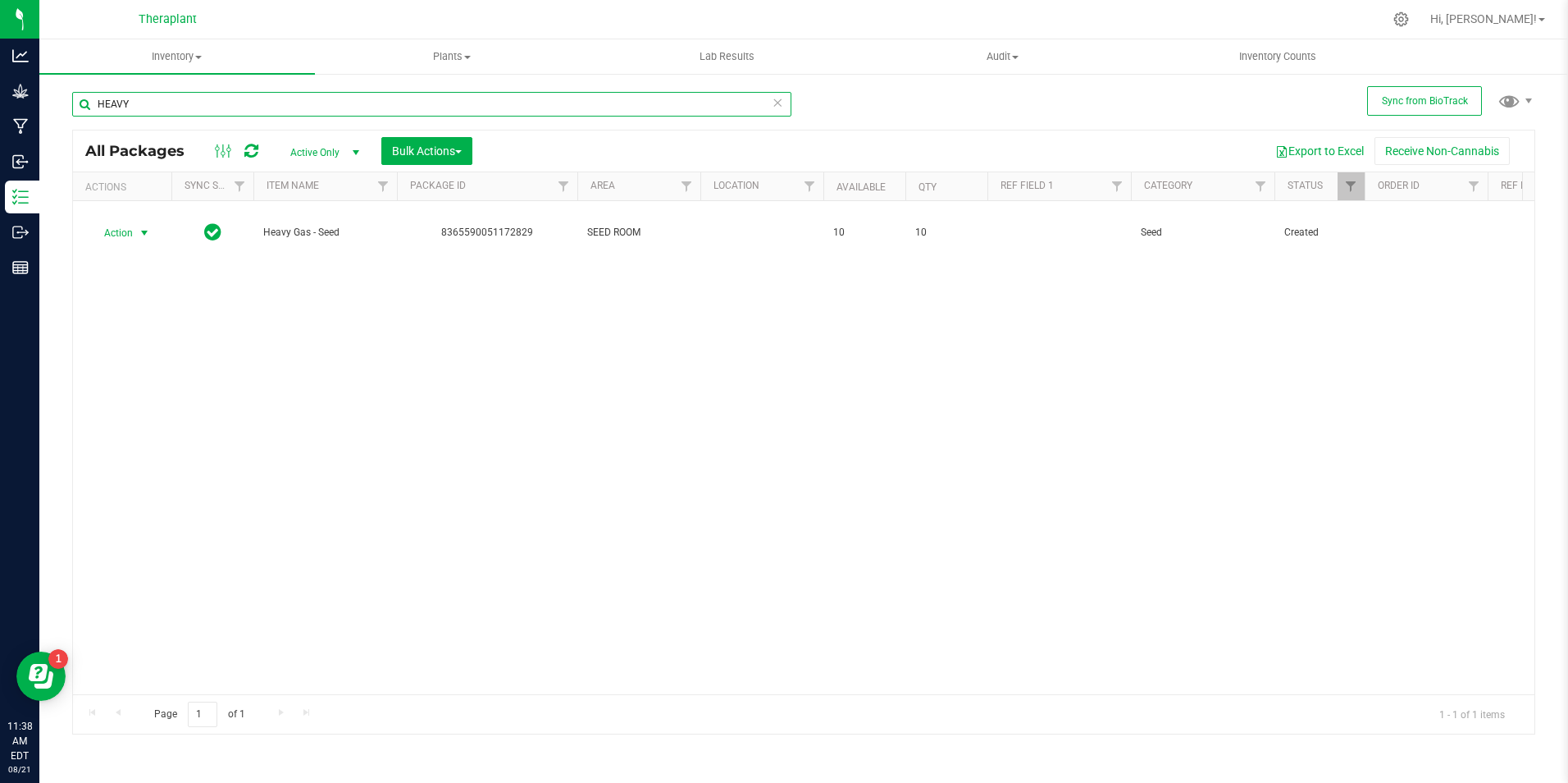
click at [121, 92] on input "HEAVY" at bounding box center [432, 104] width 720 height 24
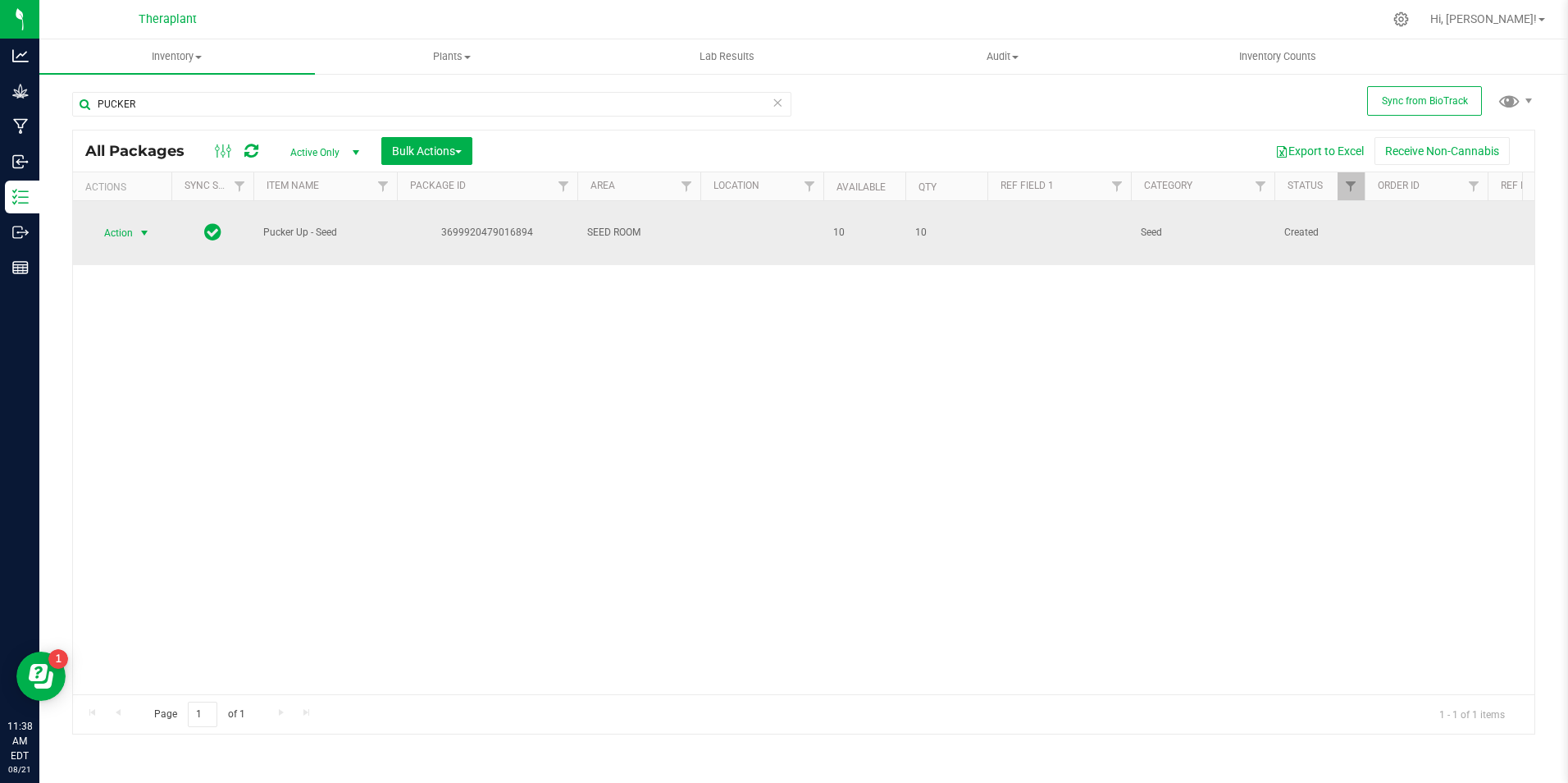
click at [146, 232] on span "select" at bounding box center [145, 233] width 13 height 13
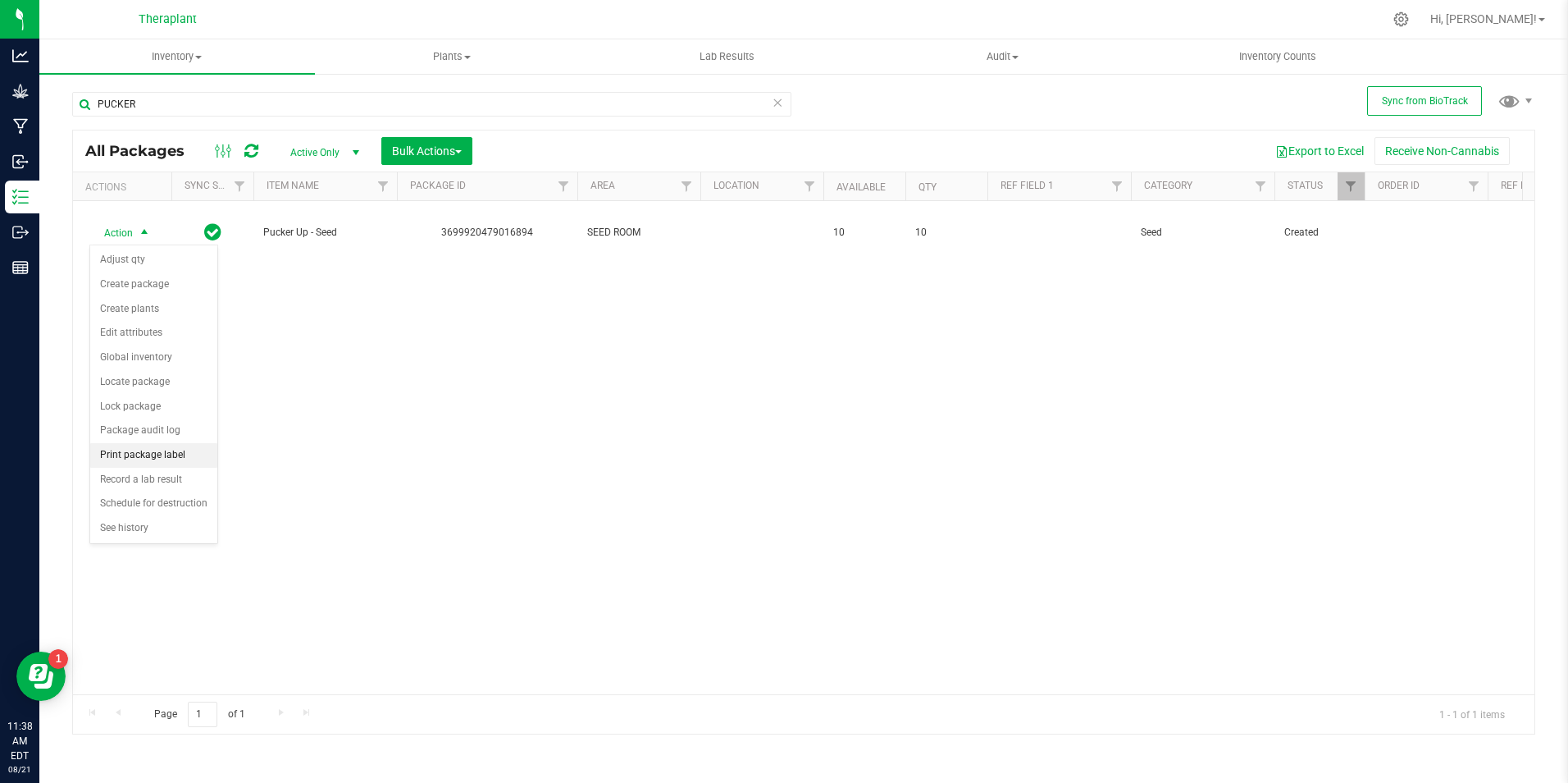
drag, startPoint x: 146, startPoint y: 453, endPoint x: 138, endPoint y: 452, distance: 8.1
click at [141, 453] on li "Print package label" at bounding box center [153, 455] width 127 height 24
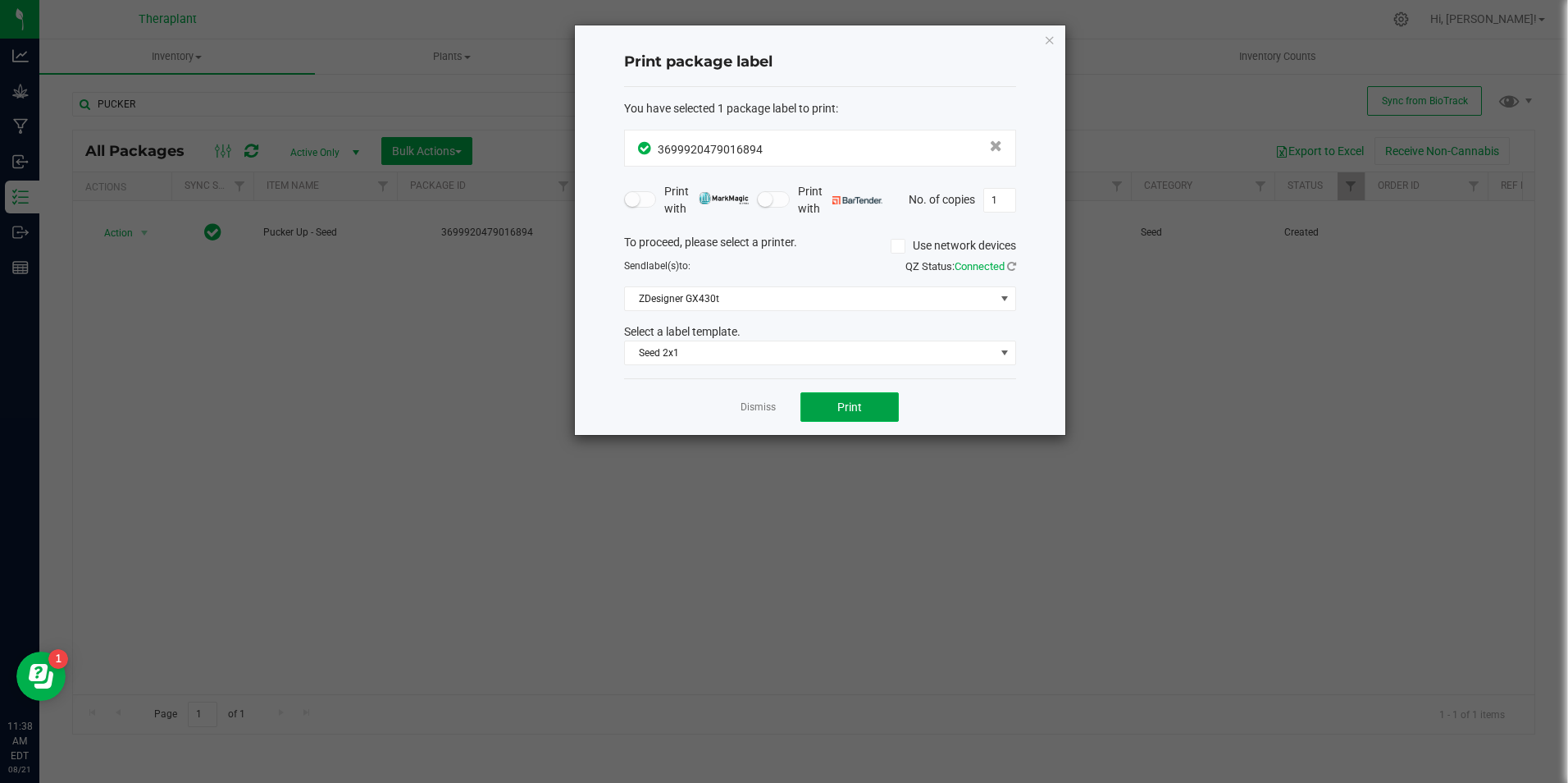
click at [810, 409] on button "Print" at bounding box center [849, 407] width 99 height 29
click at [1052, 34] on icon "button" at bounding box center [1050, 38] width 11 height 20
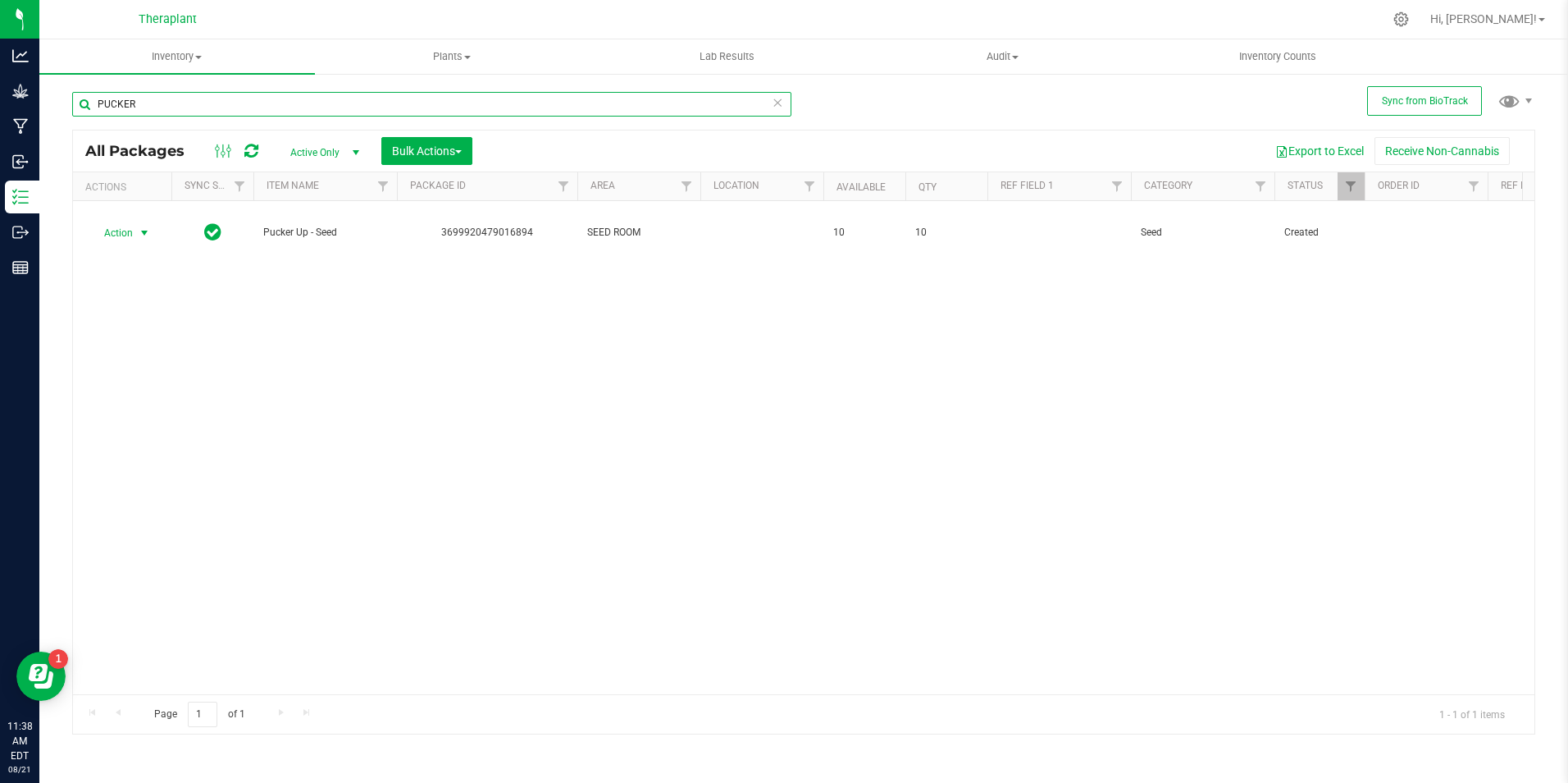
click at [189, 102] on input "PUCKER" at bounding box center [432, 104] width 720 height 24
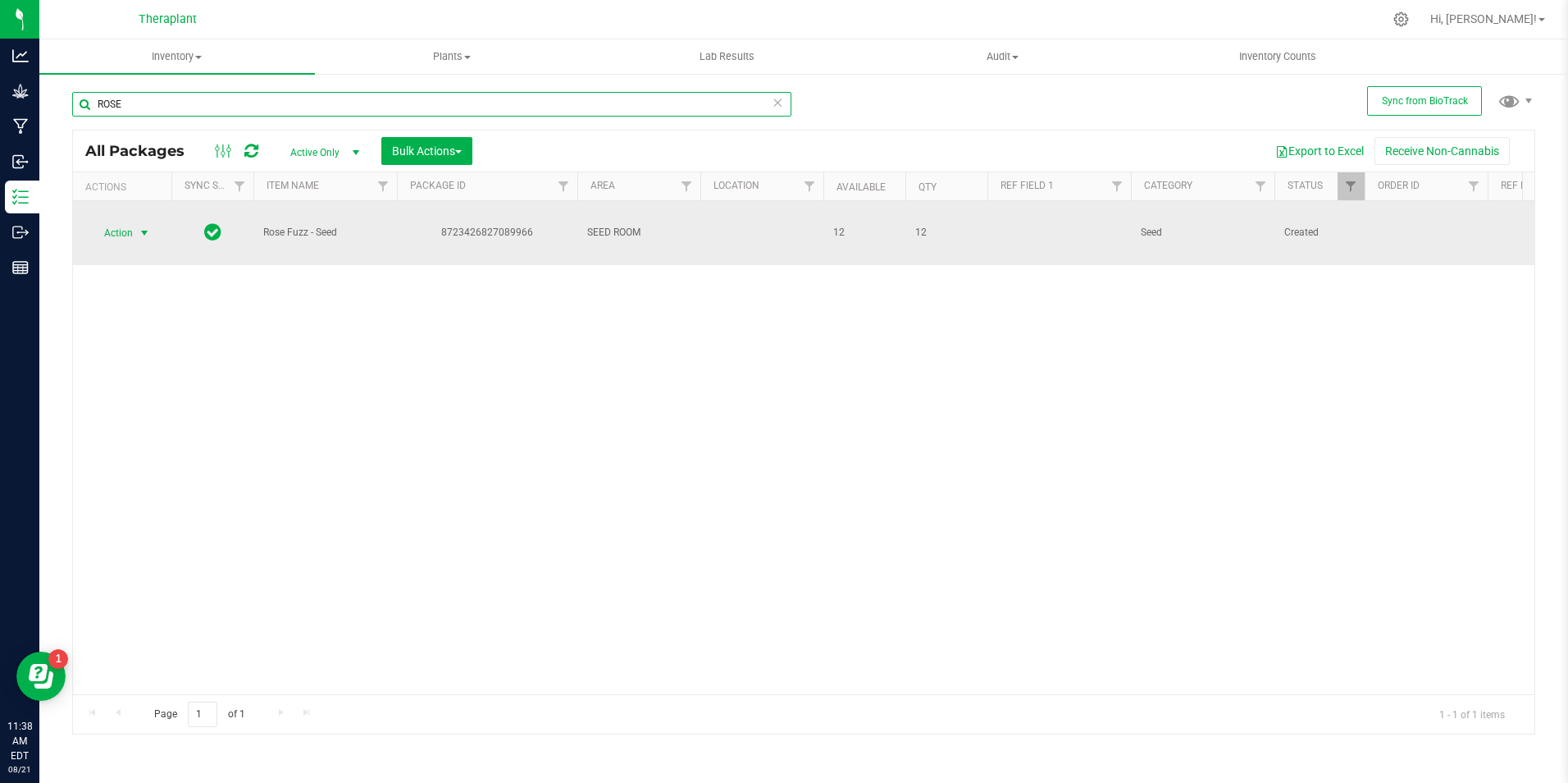
type input "ROSE"
click at [143, 233] on span "select" at bounding box center [145, 233] width 13 height 13
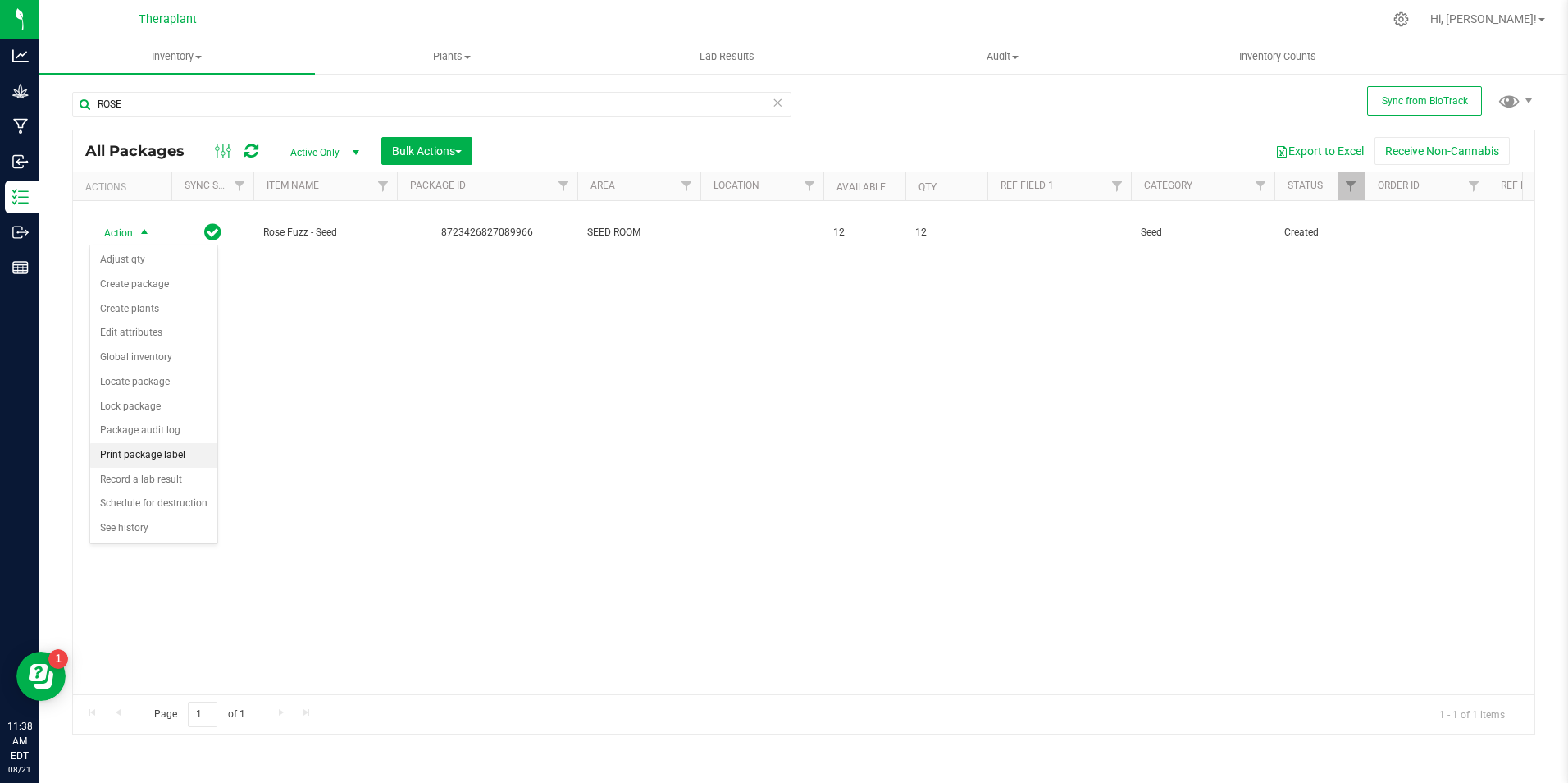
drag, startPoint x: 166, startPoint y: 490, endPoint x: 162, endPoint y: 453, distance: 37.2
click at [162, 453] on ul "Adjust qty Create package Create plants Edit attributes Global inventory Locate…" at bounding box center [153, 394] width 127 height 293
click at [162, 453] on li "Print package label" at bounding box center [153, 455] width 127 height 24
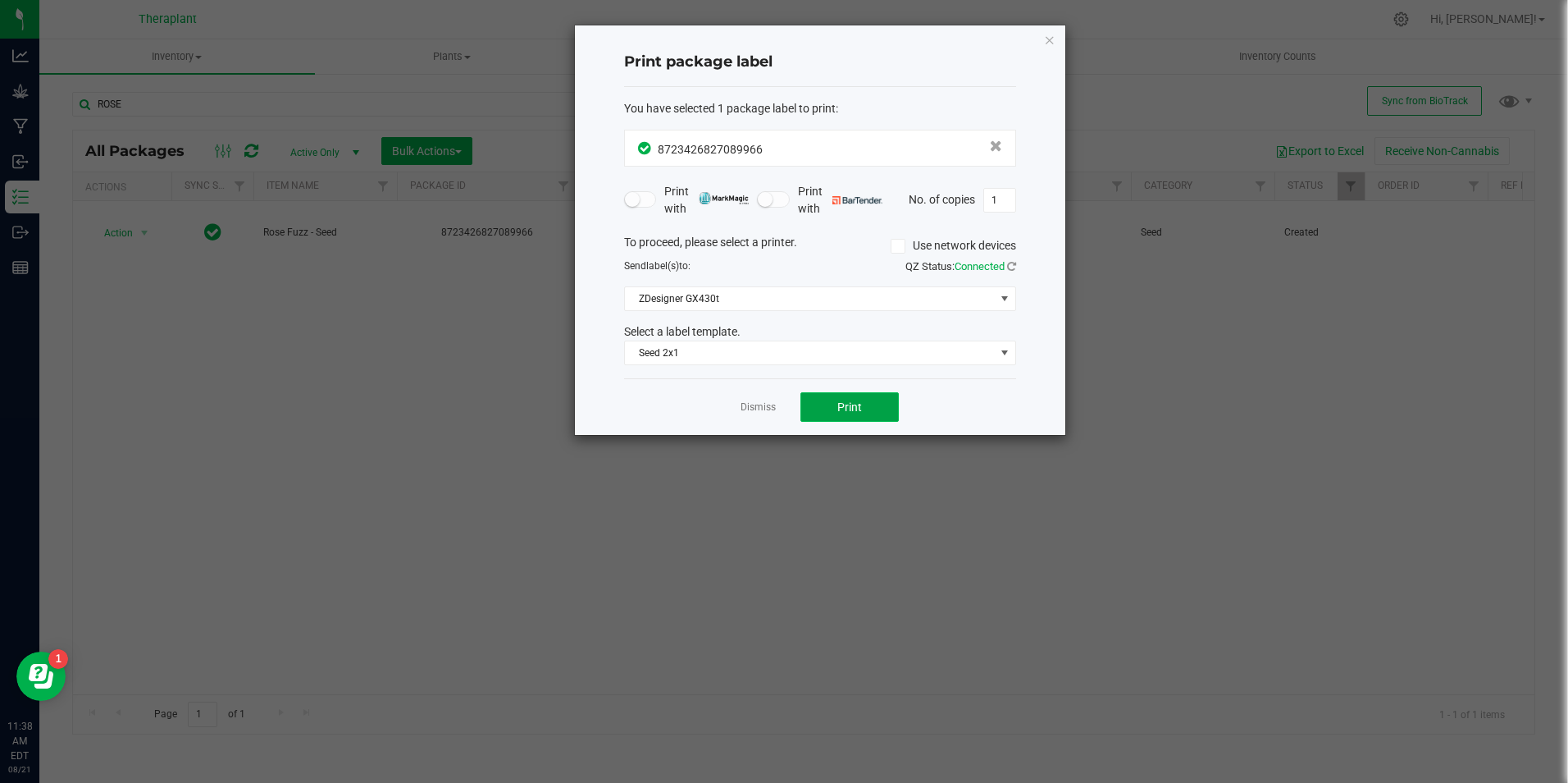
click at [846, 407] on span "Print" at bounding box center [850, 407] width 24 height 13
click at [1048, 36] on icon "button" at bounding box center [1050, 38] width 11 height 20
